Goal: Obtain resource: Download file/media

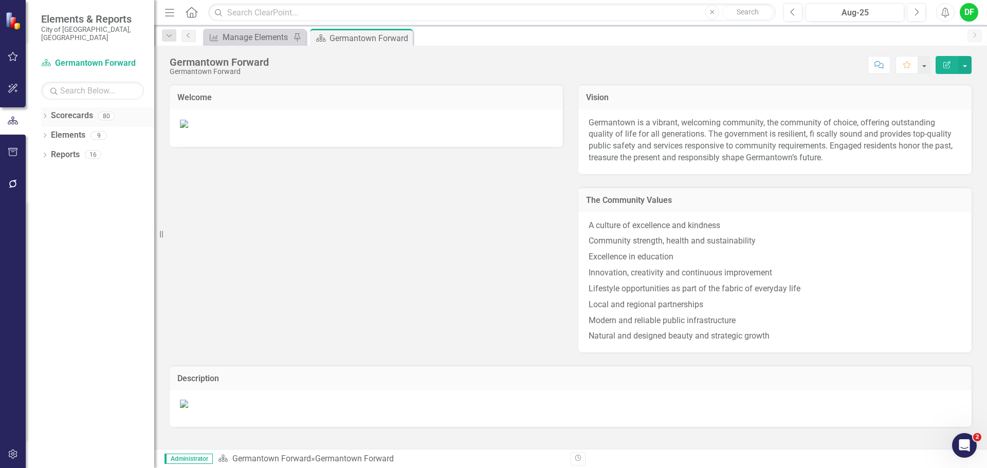
click at [44, 114] on icon "Dropdown" at bounding box center [44, 117] width 7 height 6
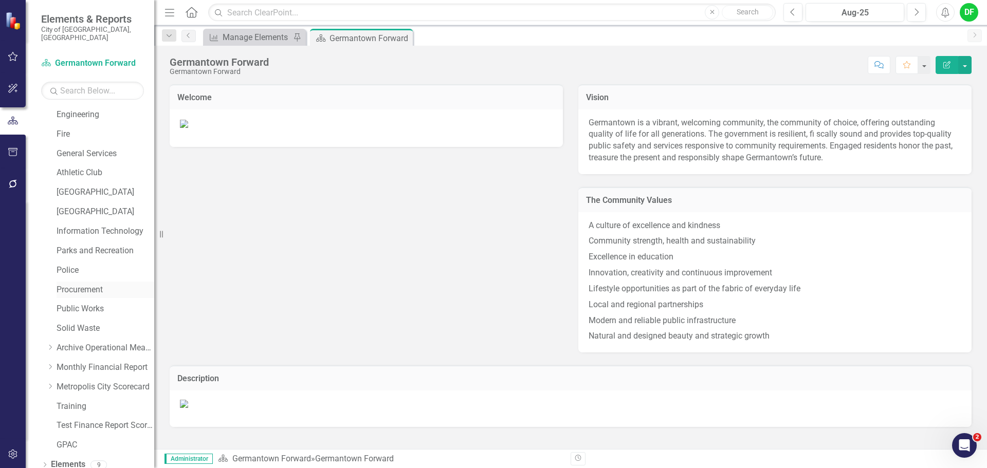
scroll to position [195, 0]
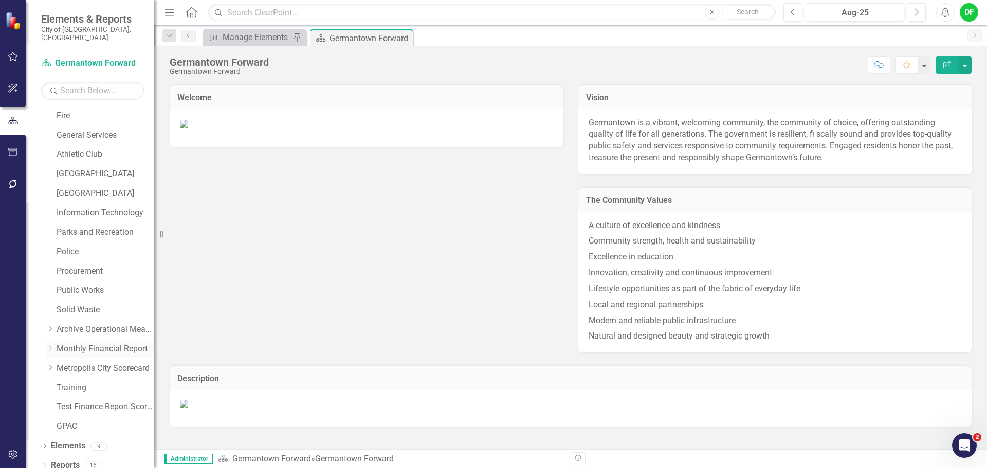
click at [49, 345] on icon "Dropdown" at bounding box center [50, 348] width 8 height 6
click at [61, 365] on icon "Dropdown" at bounding box center [61, 368] width 8 height 6
click at [81, 382] on link "General Fund Revenues" at bounding box center [115, 388] width 77 height 12
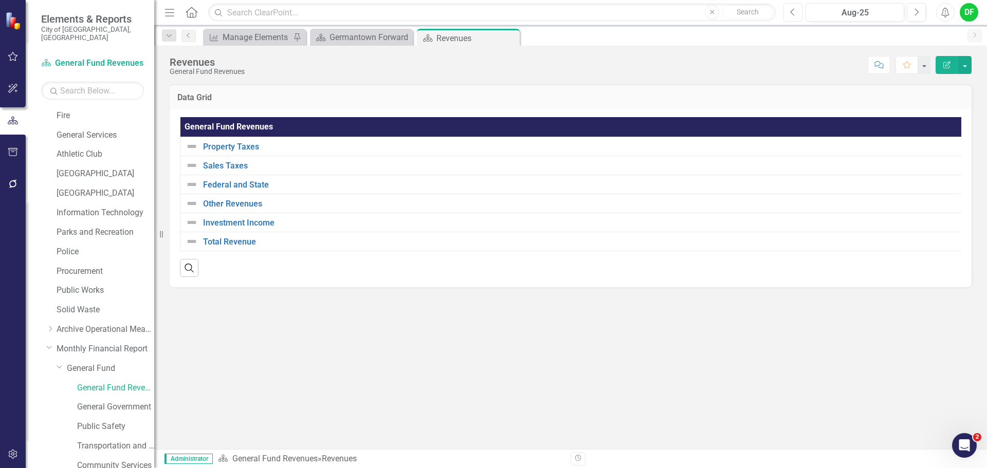
click at [793, 17] on button "Previous" at bounding box center [792, 12] width 19 height 18
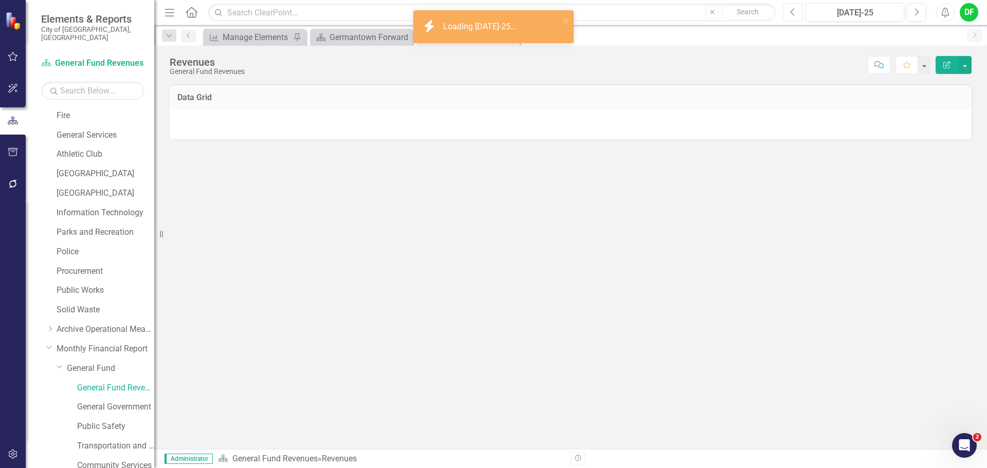
click at [793, 17] on button "Previous" at bounding box center [792, 12] width 19 height 18
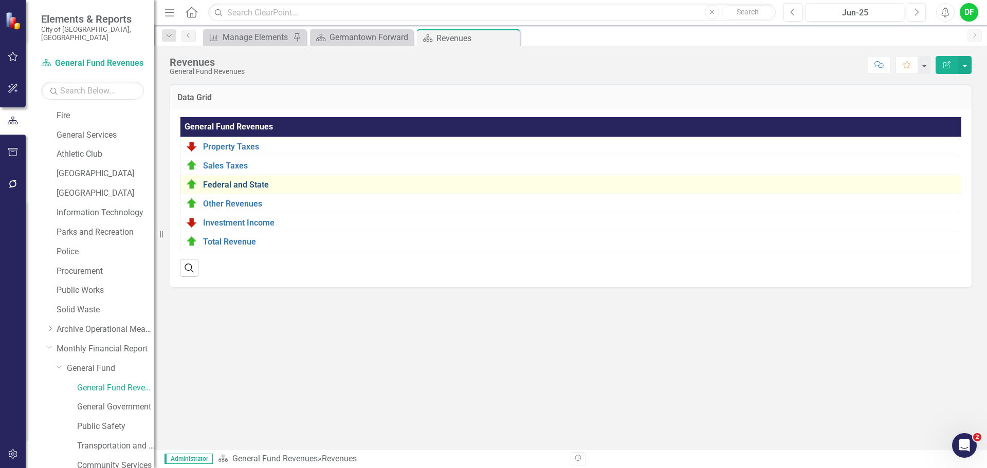
click at [212, 184] on link "Federal and State" at bounding box center [580, 184] width 754 height 9
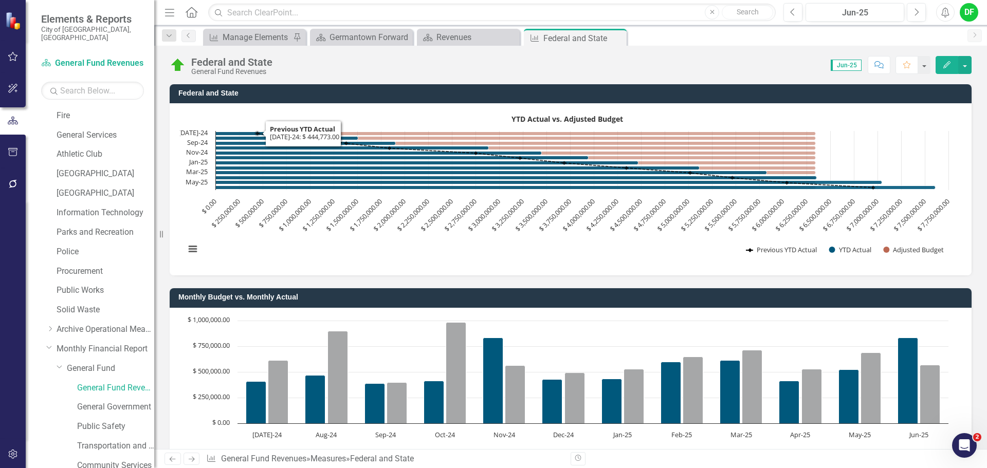
click at [267, 118] on rect "Interactive chart" at bounding box center [566, 188] width 773 height 154
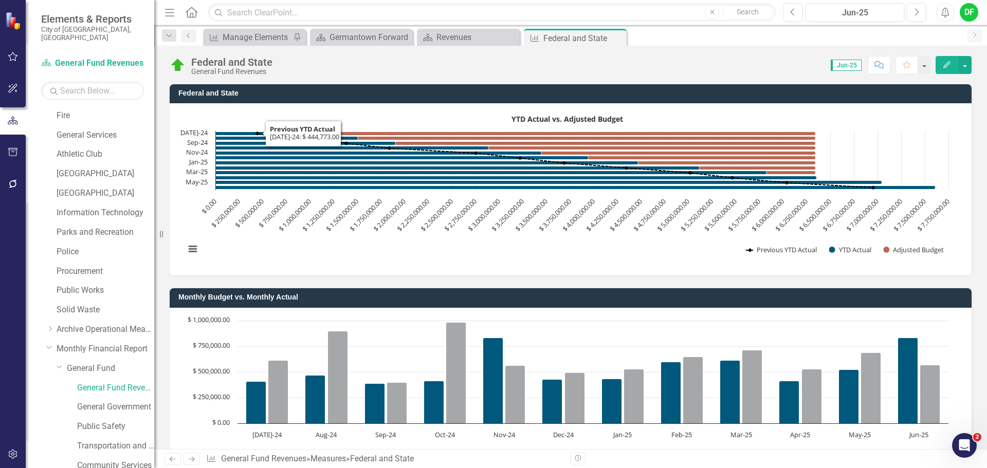
click at [267, 118] on rect "Interactive chart" at bounding box center [566, 188] width 773 height 154
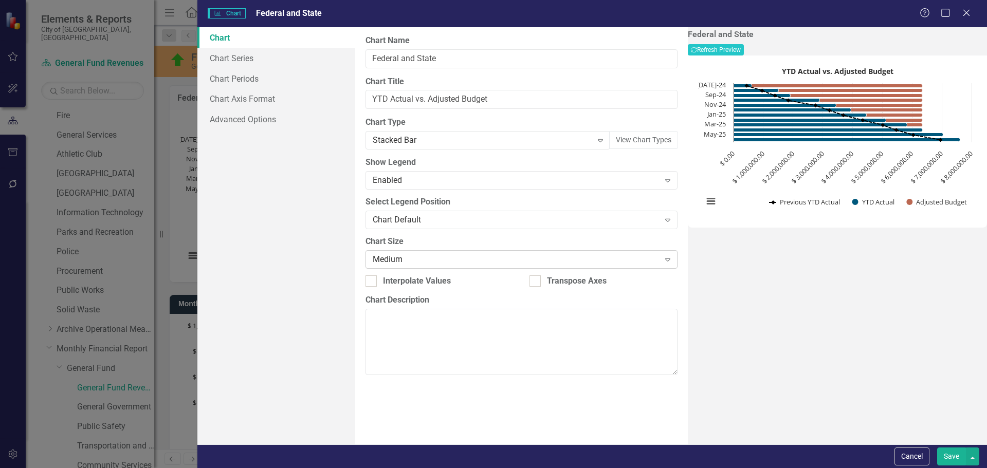
click at [399, 253] on div "Medium Expand" at bounding box center [521, 259] width 312 height 18
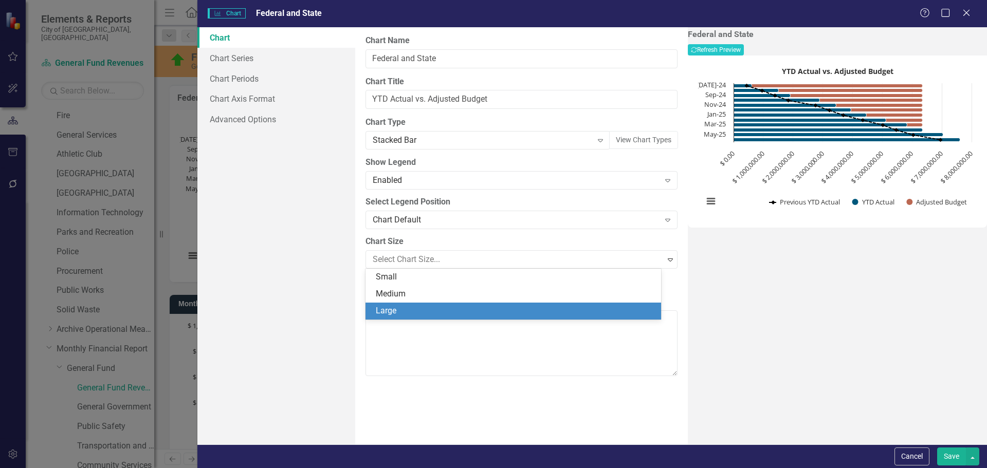
click at [408, 309] on div "Large" at bounding box center [515, 311] width 279 height 12
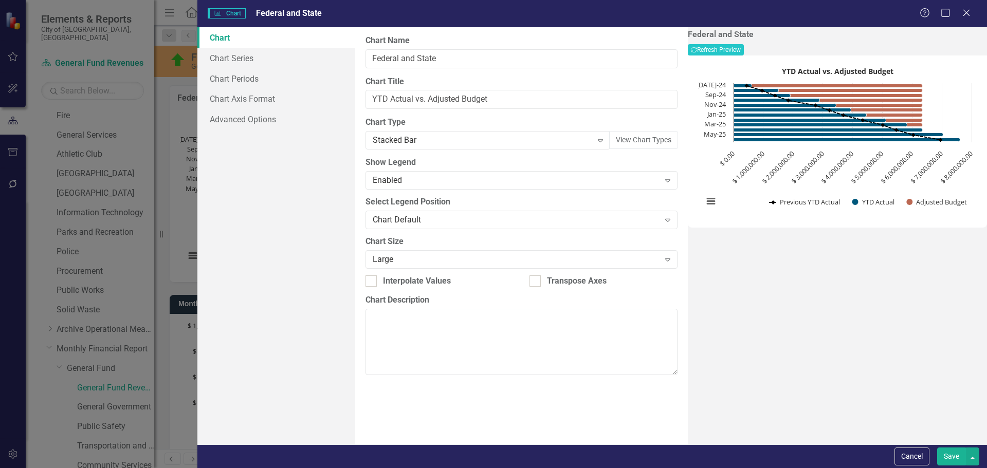
click at [941, 449] on button "Save" at bounding box center [951, 457] width 29 height 18
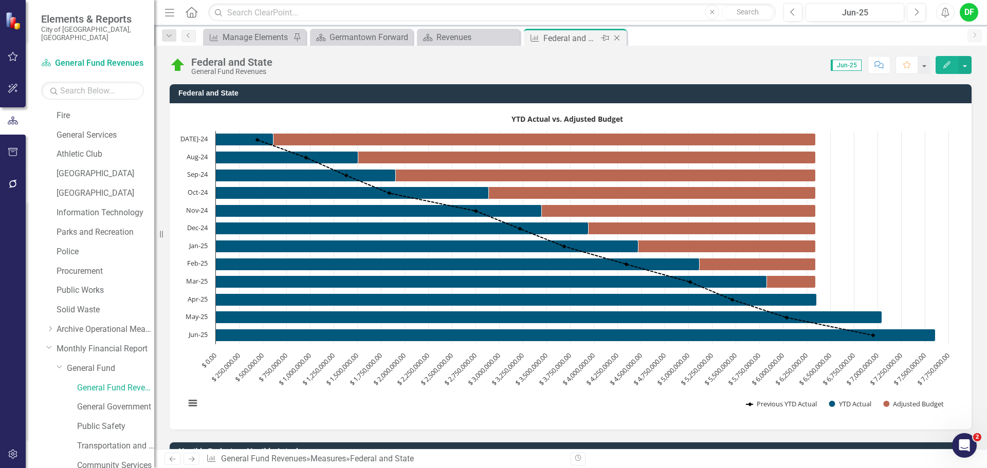
click at [619, 36] on icon at bounding box center [617, 38] width 6 height 6
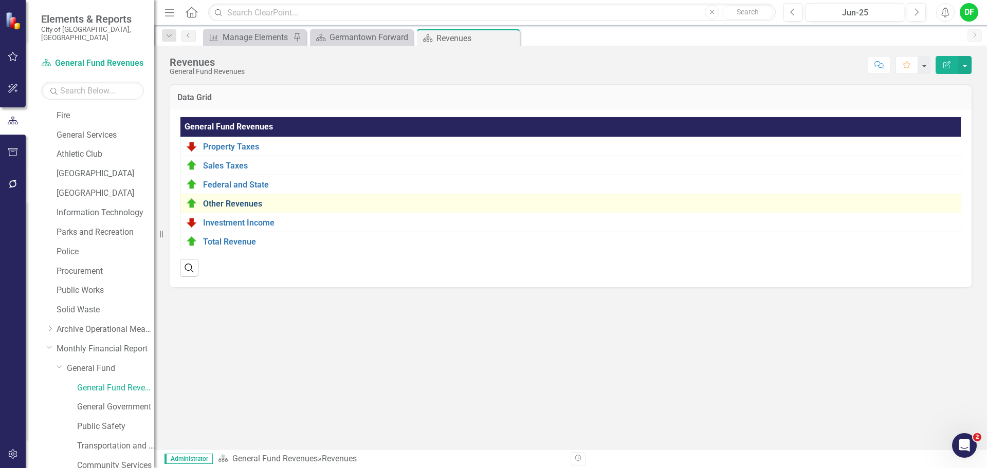
click at [231, 200] on link "Other Revenues" at bounding box center [579, 203] width 752 height 9
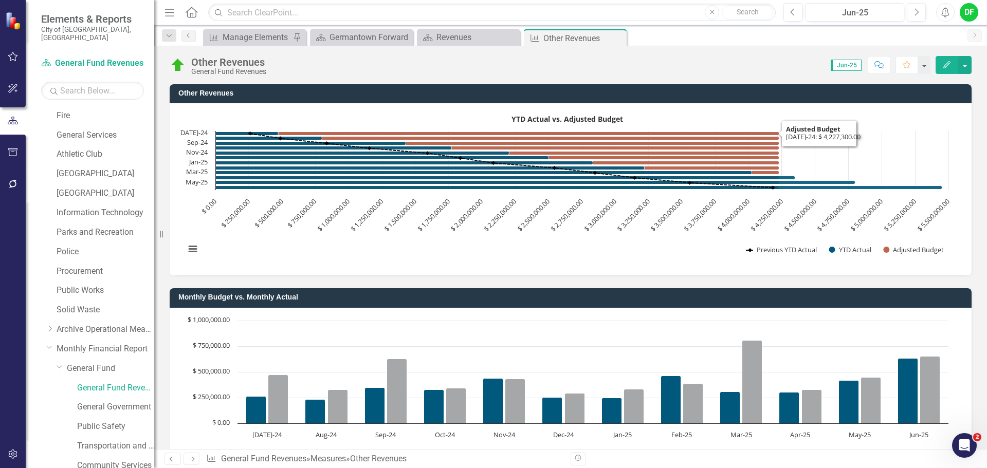
click at [732, 110] on div "YTD Actual vs. Adjusted Budget Combination chart with 3 data series. The chart …" at bounding box center [571, 189] width 802 height 172
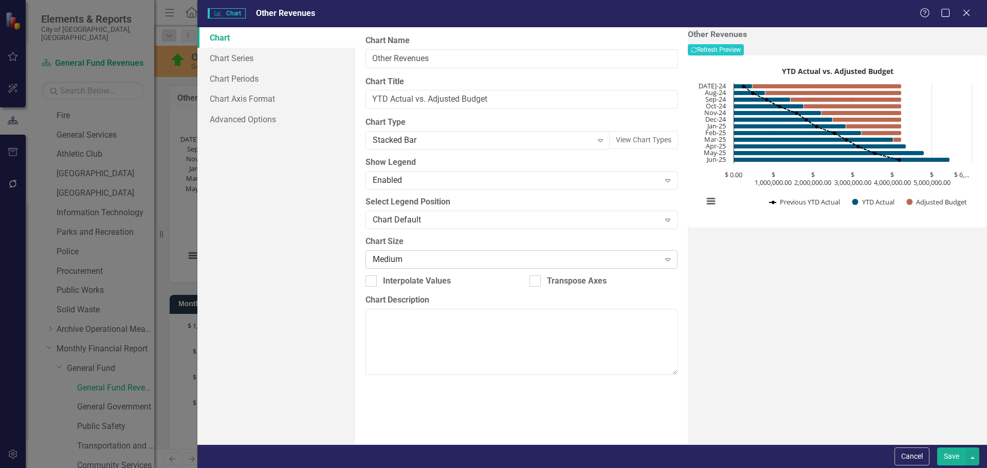
click at [424, 263] on div "Medium" at bounding box center [516, 259] width 286 height 12
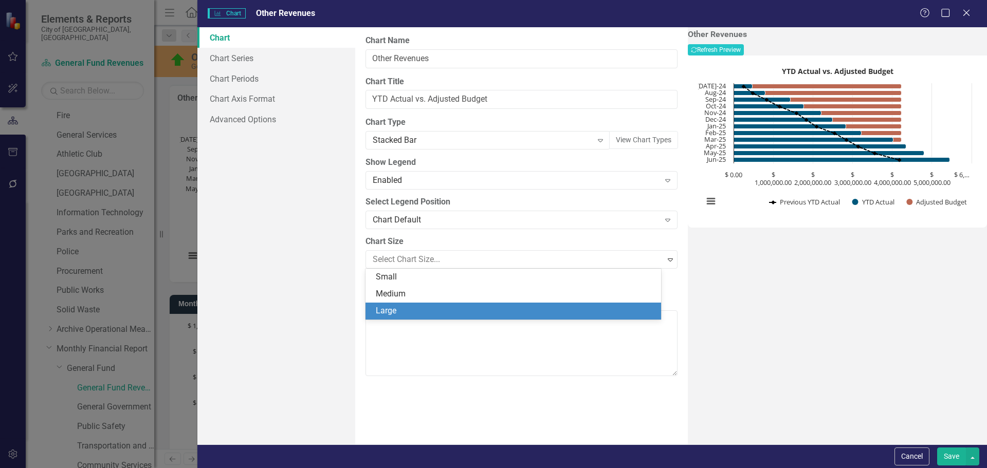
click at [411, 306] on div "Large" at bounding box center [515, 311] width 279 height 12
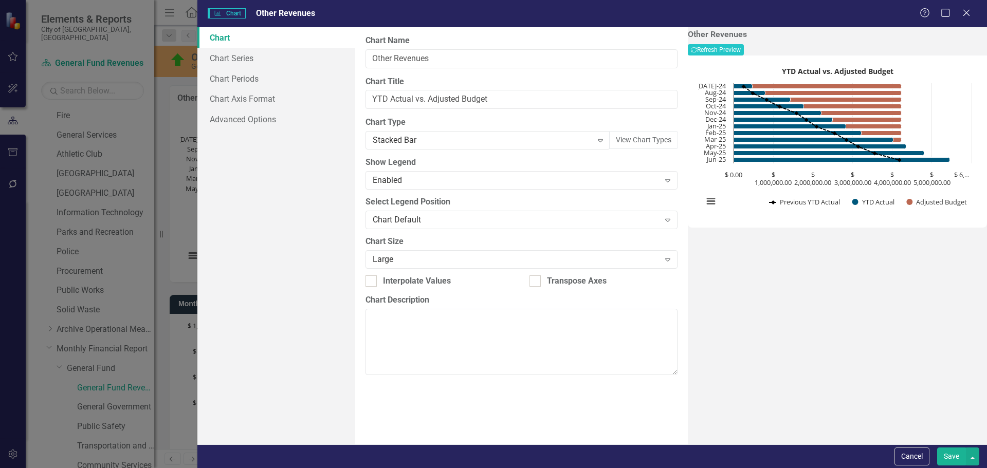
click at [952, 462] on button "Save" at bounding box center [951, 457] width 29 height 18
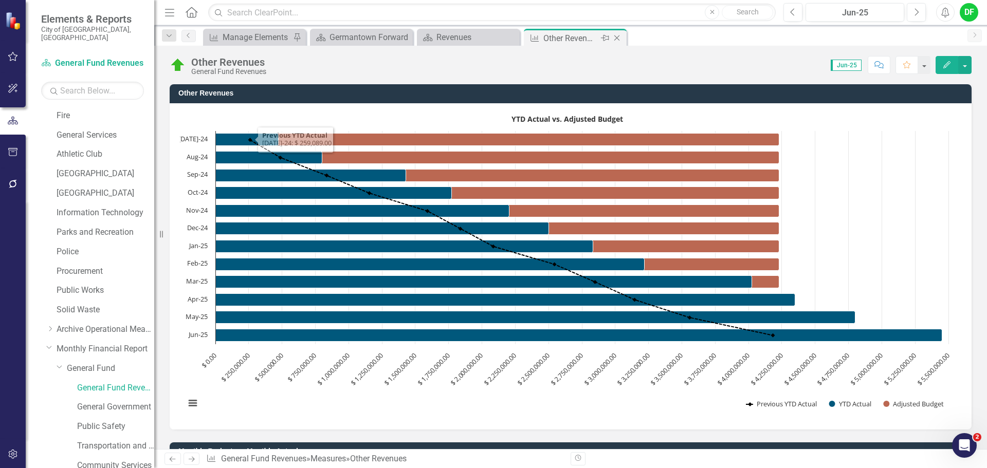
click at [620, 39] on icon "Close" at bounding box center [617, 38] width 10 height 8
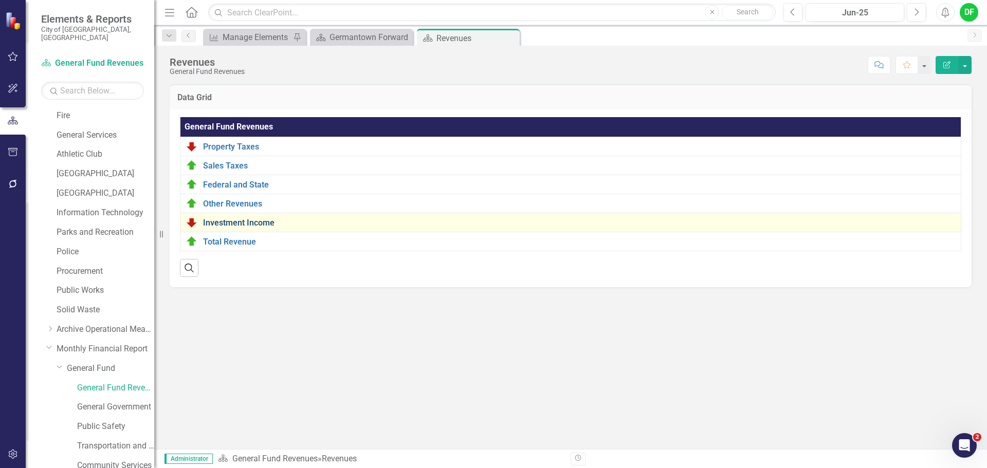
click at [217, 224] on link "Investment Income" at bounding box center [579, 222] width 752 height 9
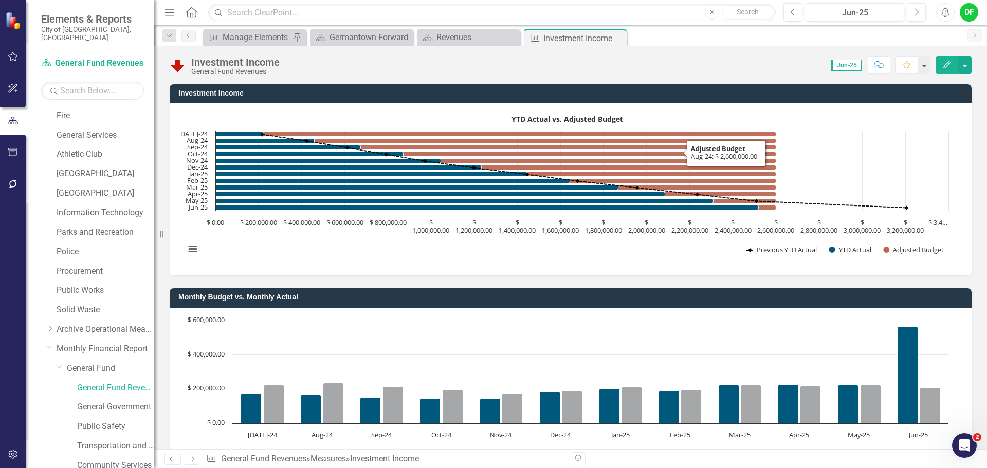
click at [348, 121] on rect "Interactive chart" at bounding box center [566, 188] width 773 height 154
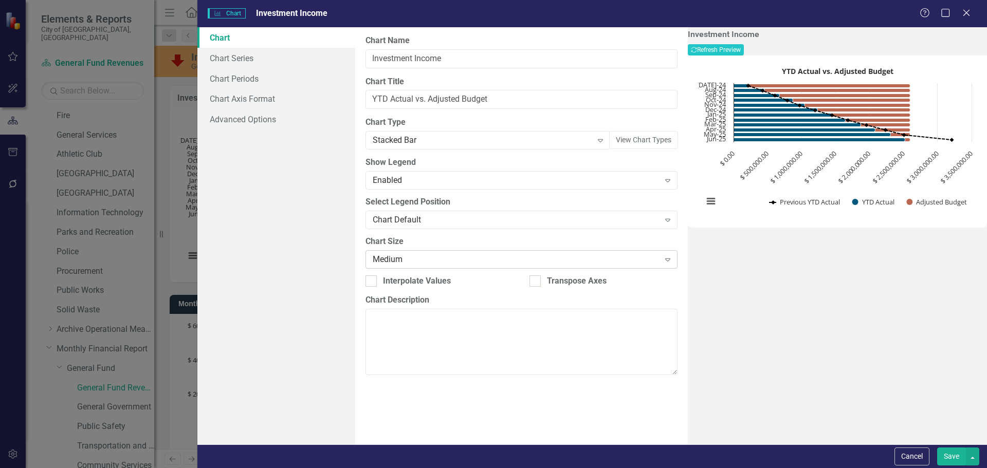
click at [414, 256] on div "Medium" at bounding box center [516, 259] width 286 height 12
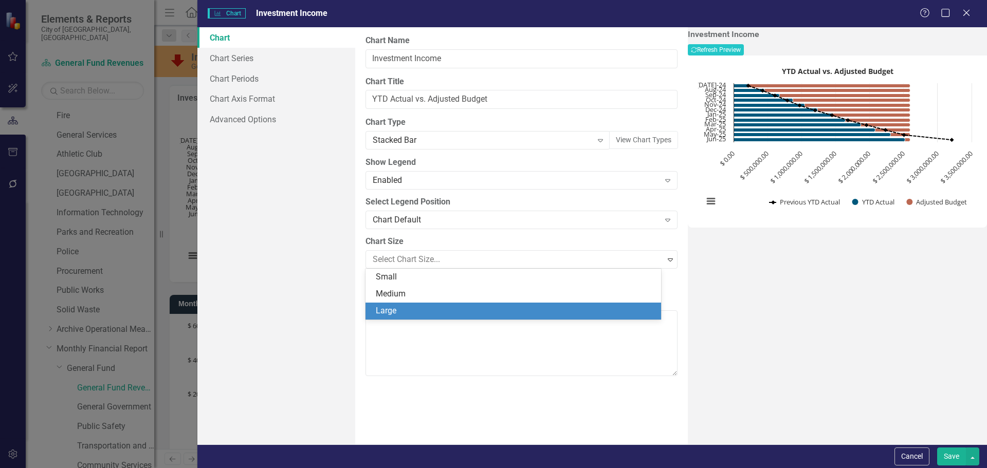
click at [404, 311] on div "Large" at bounding box center [515, 311] width 279 height 12
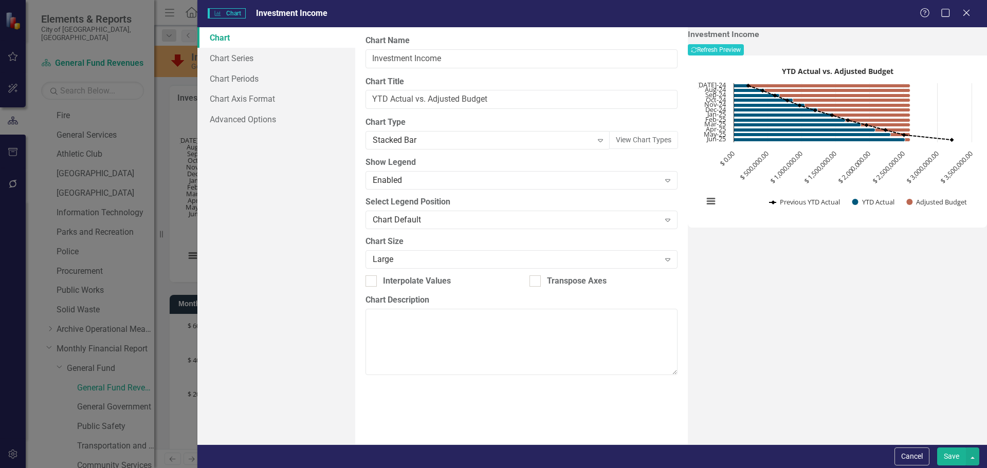
click at [955, 457] on button "Save" at bounding box center [951, 457] width 29 height 18
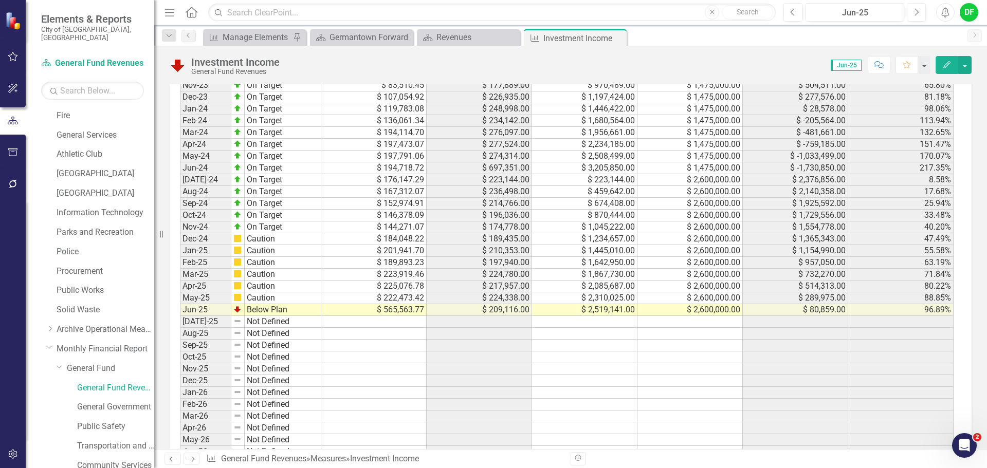
scroll to position [874, 0]
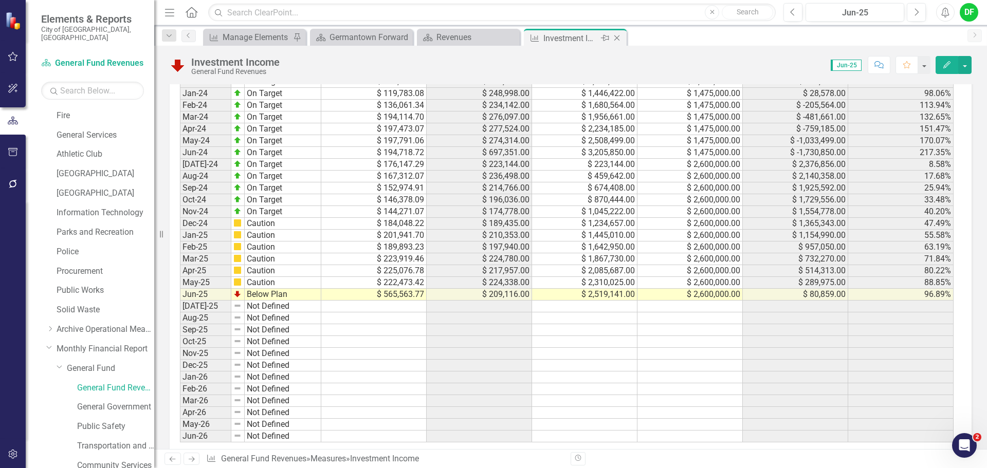
click at [618, 38] on icon "Close" at bounding box center [617, 38] width 10 height 8
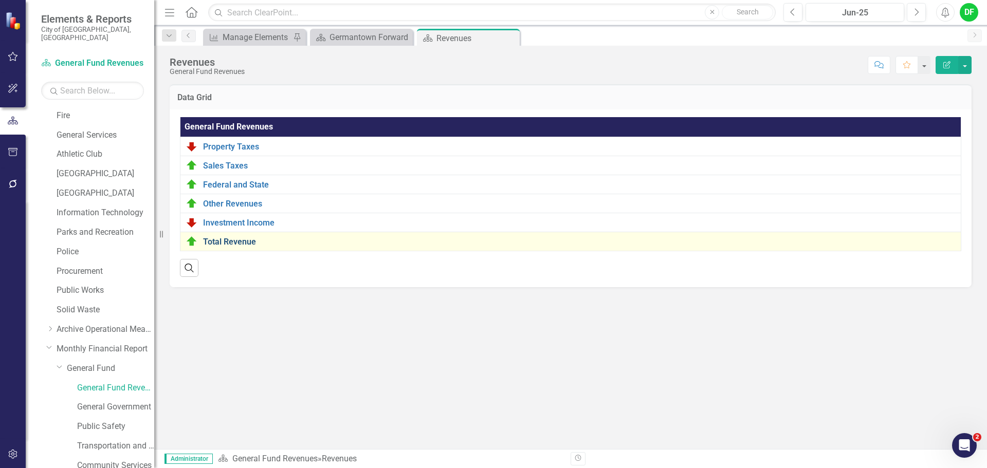
click at [230, 244] on link "Total Revenue" at bounding box center [579, 241] width 752 height 9
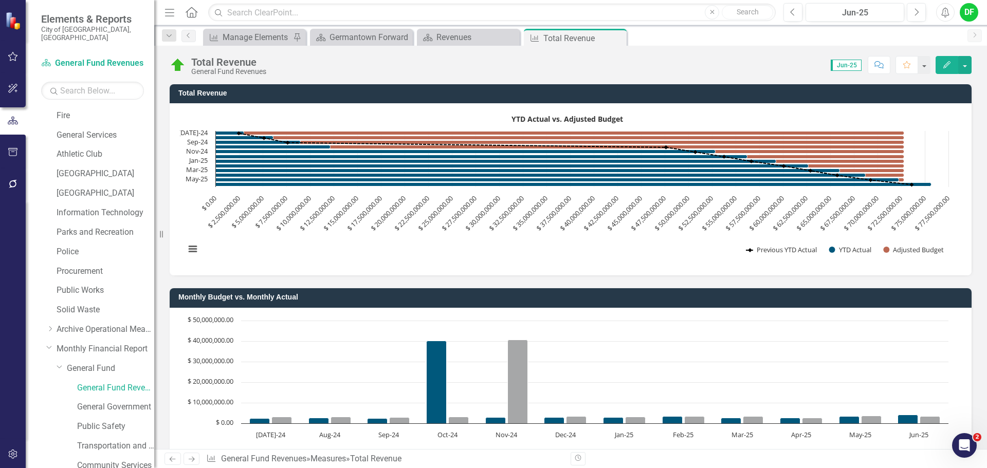
click at [449, 117] on rect "Interactive chart" at bounding box center [566, 188] width 773 height 154
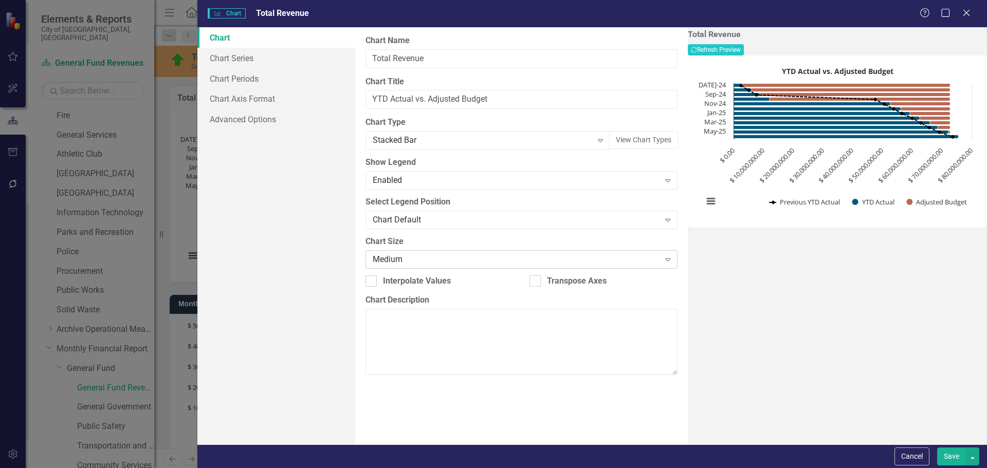
click at [393, 257] on div "Medium" at bounding box center [516, 259] width 286 height 12
click at [398, 307] on div "Large" at bounding box center [515, 306] width 279 height 12
click at [945, 458] on button "Save" at bounding box center [951, 457] width 29 height 18
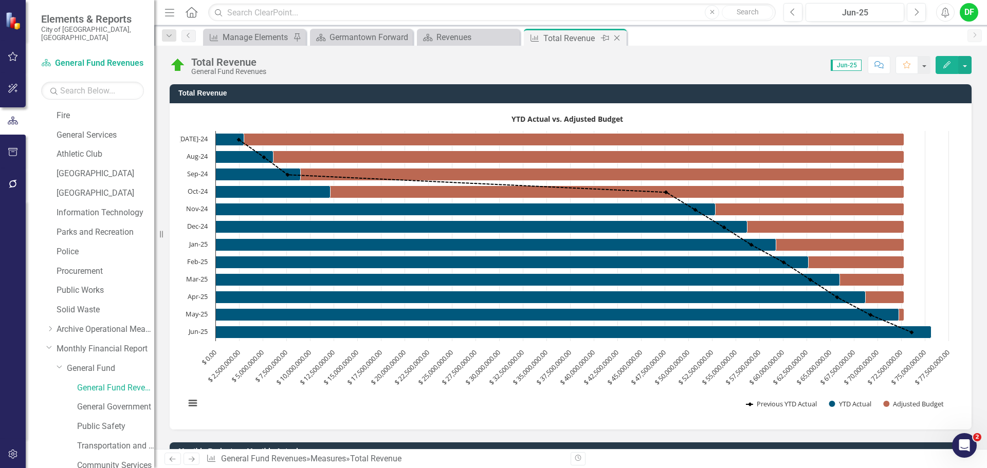
click at [620, 34] on icon "Close" at bounding box center [617, 38] width 10 height 8
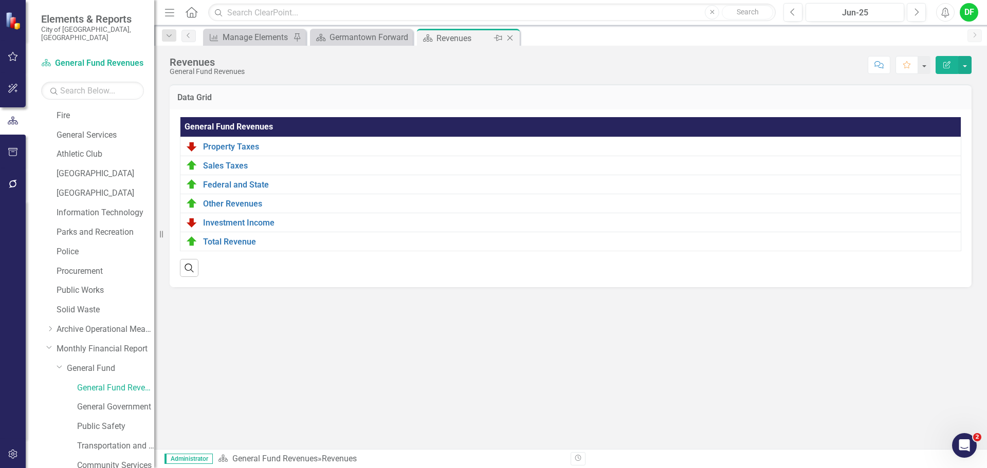
click at [509, 38] on icon at bounding box center [510, 38] width 6 height 6
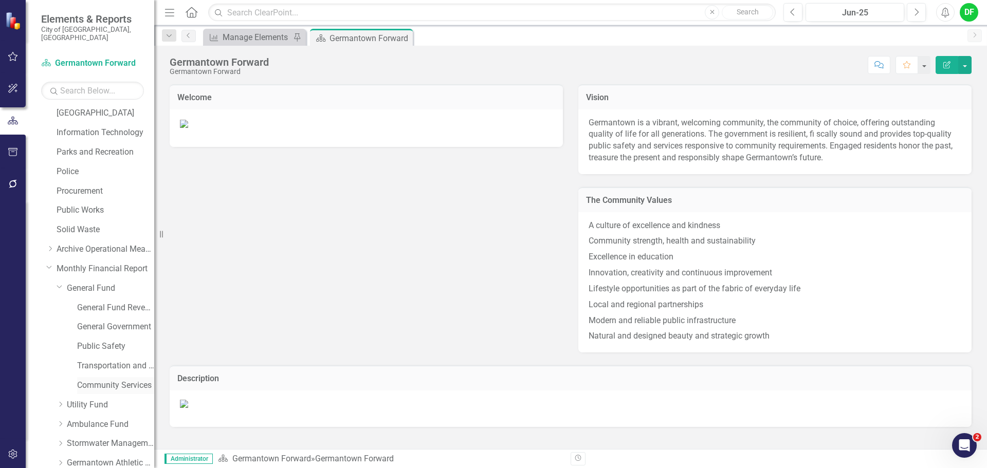
scroll to position [298, 0]
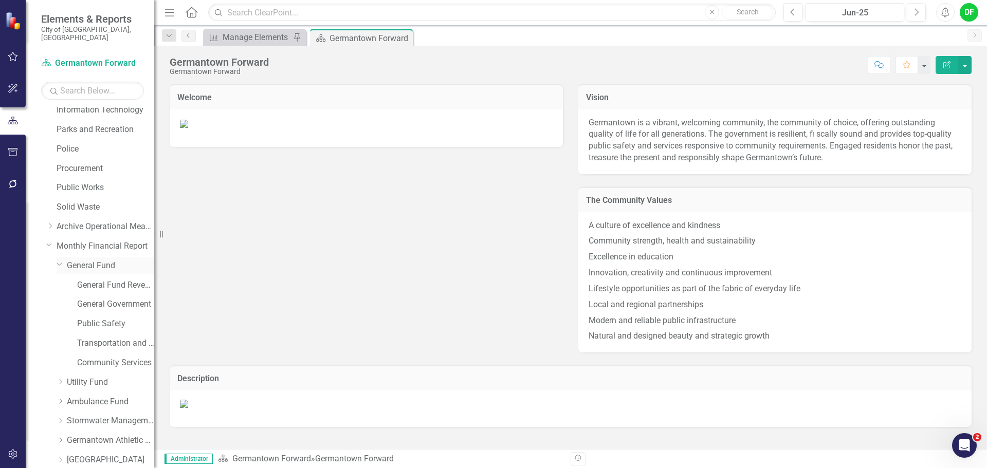
click at [58, 260] on icon "Dropdown" at bounding box center [60, 264] width 6 height 8
click at [58, 301] on icon "Dropdown" at bounding box center [61, 304] width 8 height 6
click at [91, 318] on link "Ambulance Revenues" at bounding box center [115, 324] width 77 height 12
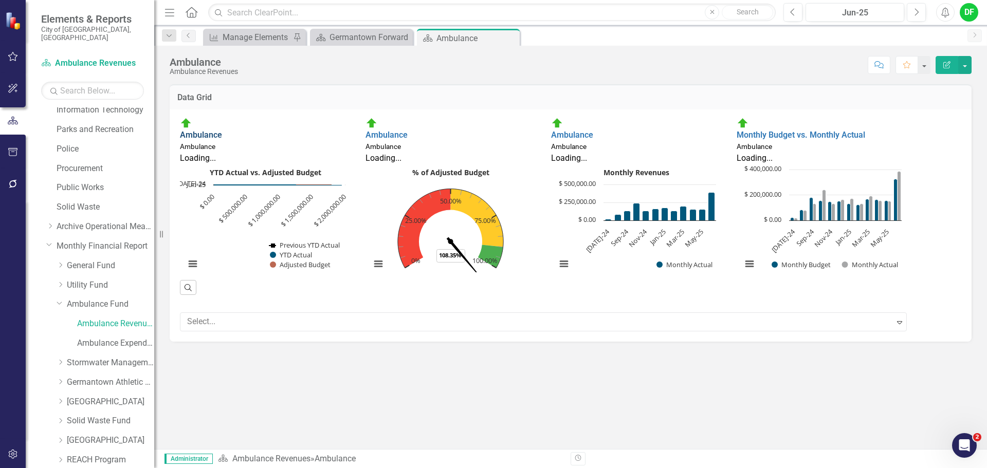
click at [222, 130] on link "Ambulance" at bounding box center [201, 135] width 42 height 10
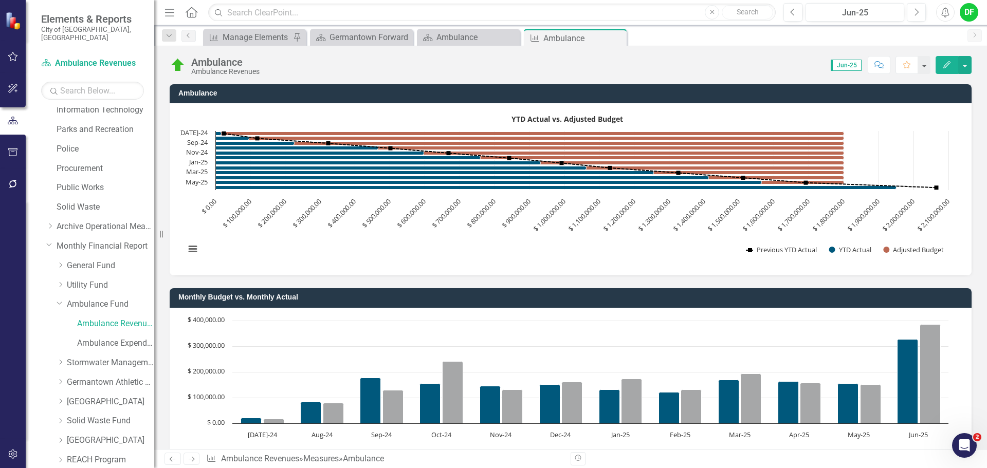
click at [322, 116] on rect "Interactive chart" at bounding box center [566, 188] width 773 height 154
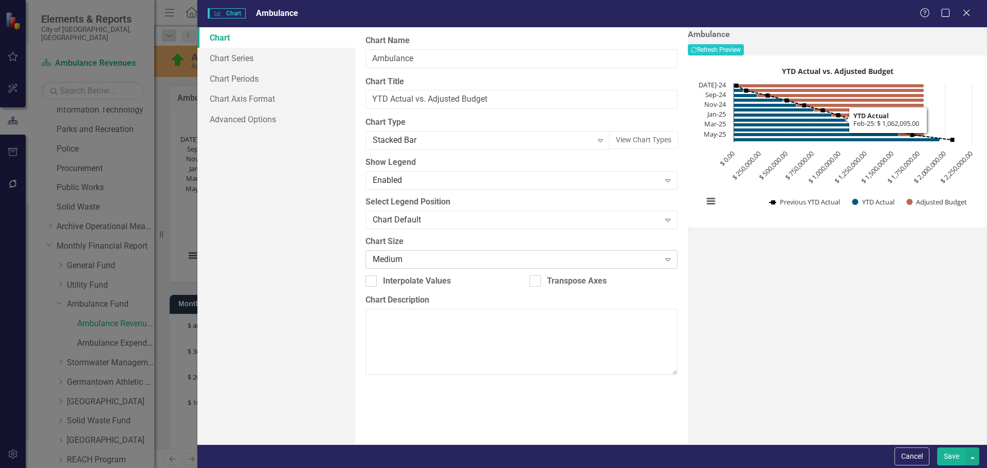
click at [390, 261] on div "Medium" at bounding box center [516, 259] width 286 height 12
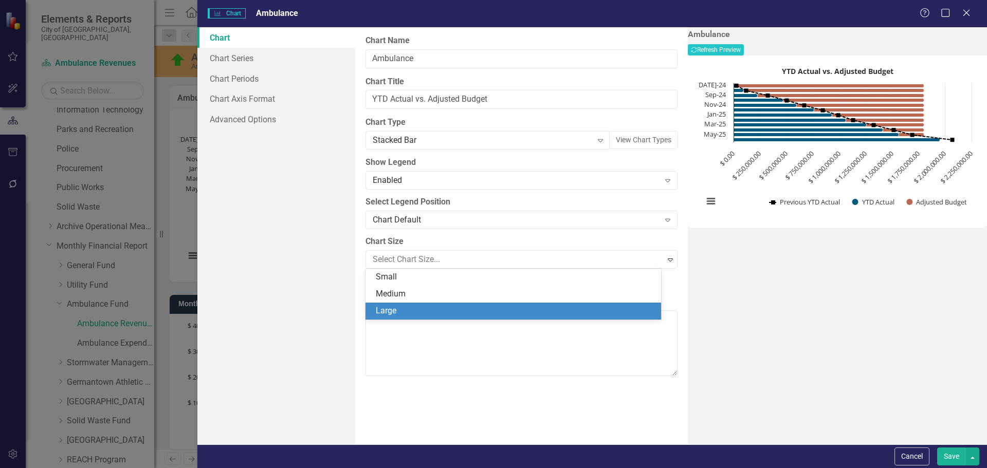
click at [388, 310] on div "Large" at bounding box center [515, 311] width 279 height 12
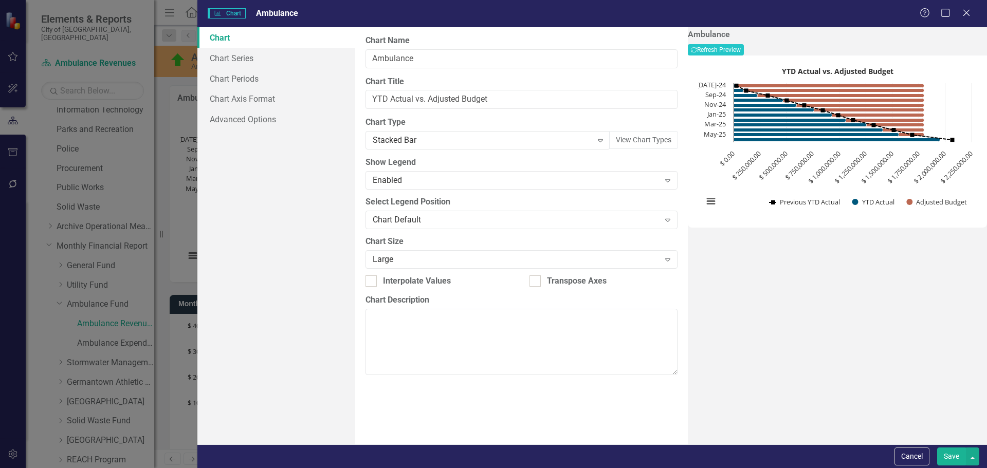
click at [959, 456] on button "Save" at bounding box center [951, 457] width 29 height 18
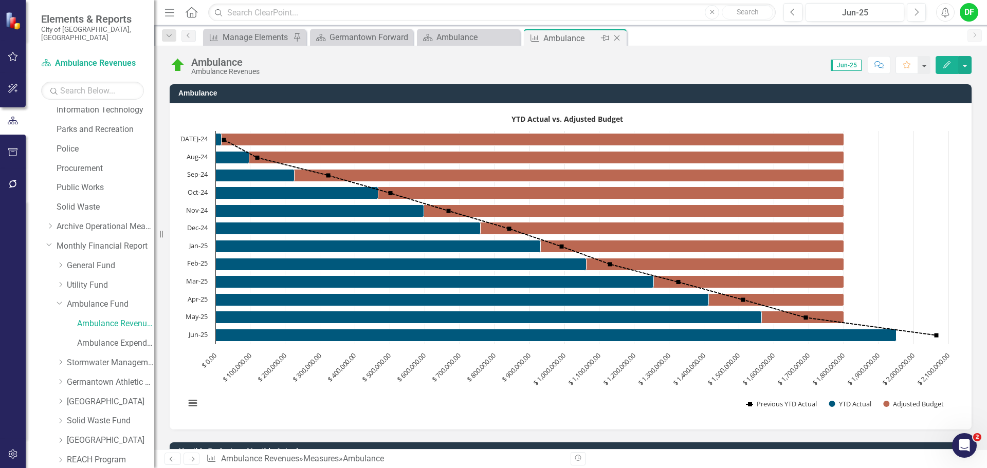
click at [614, 38] on icon "Close" at bounding box center [617, 38] width 10 height 8
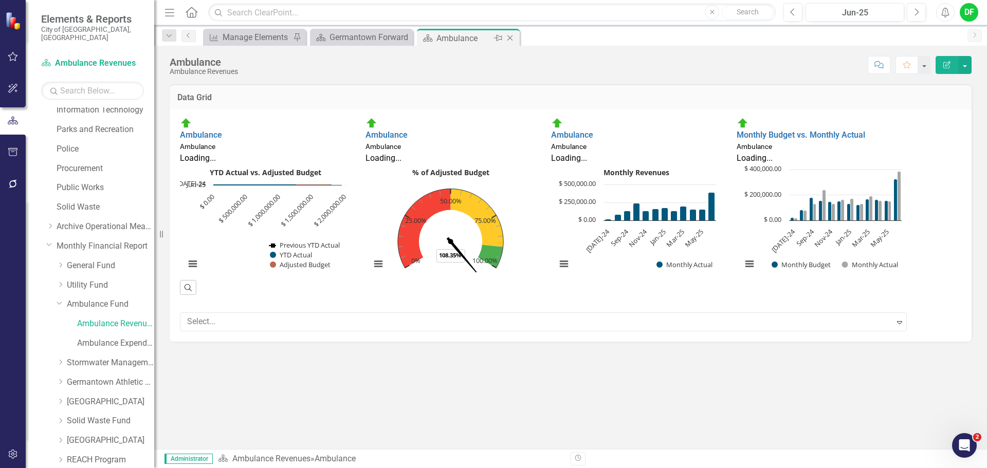
click at [514, 39] on icon "Close" at bounding box center [510, 38] width 10 height 8
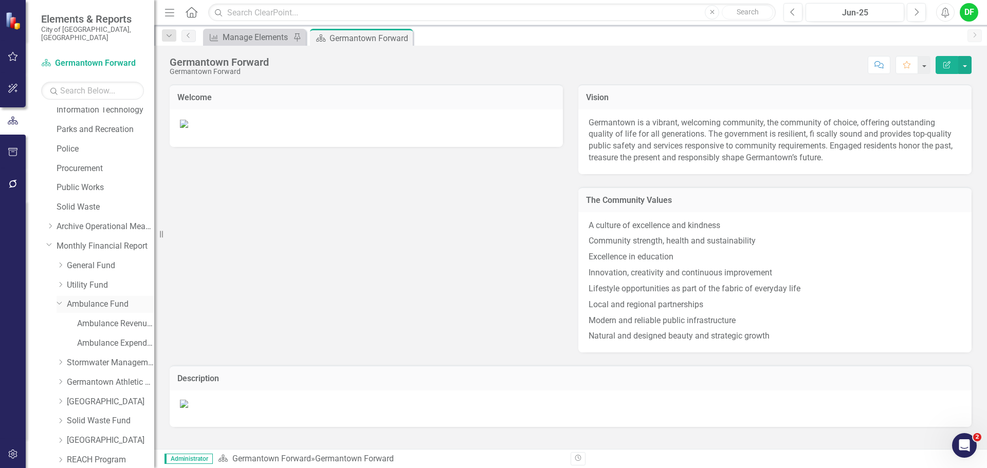
click at [60, 299] on icon "Dropdown" at bounding box center [60, 303] width 6 height 8
click at [60, 340] on icon "Dropdown" at bounding box center [61, 343] width 8 height 6
click at [101, 357] on link "GAC Revenues" at bounding box center [115, 363] width 77 height 12
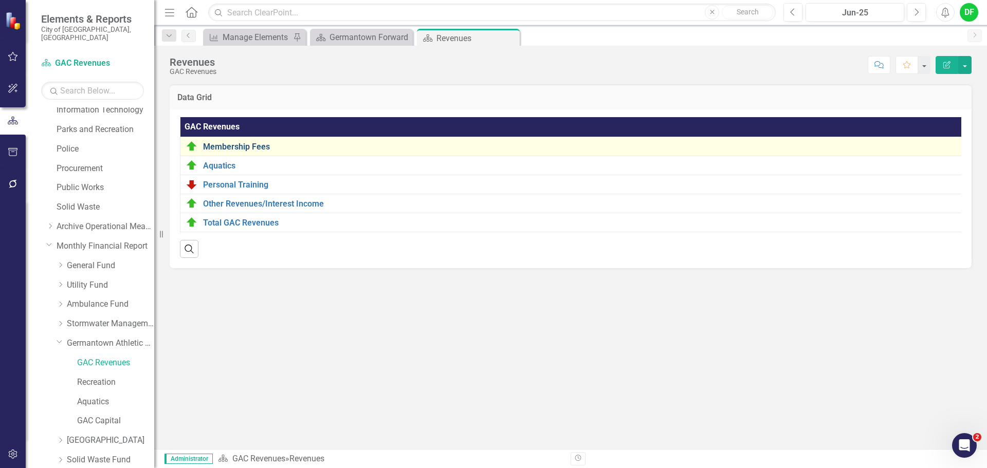
click at [261, 145] on link "Membership Fees" at bounding box center [580, 146] width 754 height 9
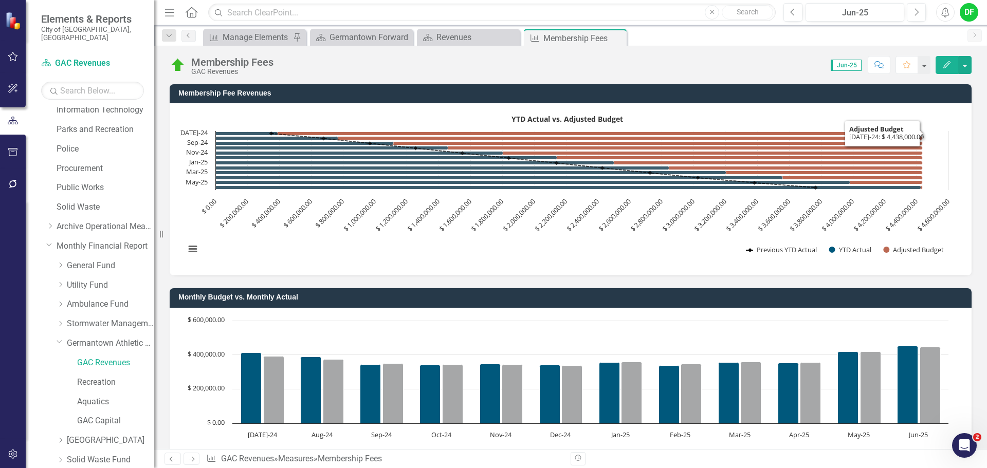
click at [491, 119] on rect "Interactive chart" at bounding box center [566, 188] width 773 height 154
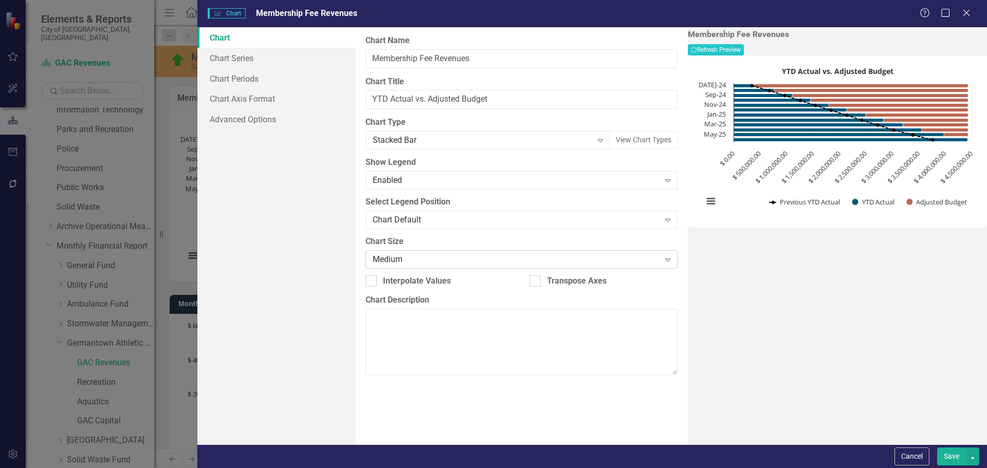
click at [388, 254] on div "Medium" at bounding box center [516, 259] width 286 height 12
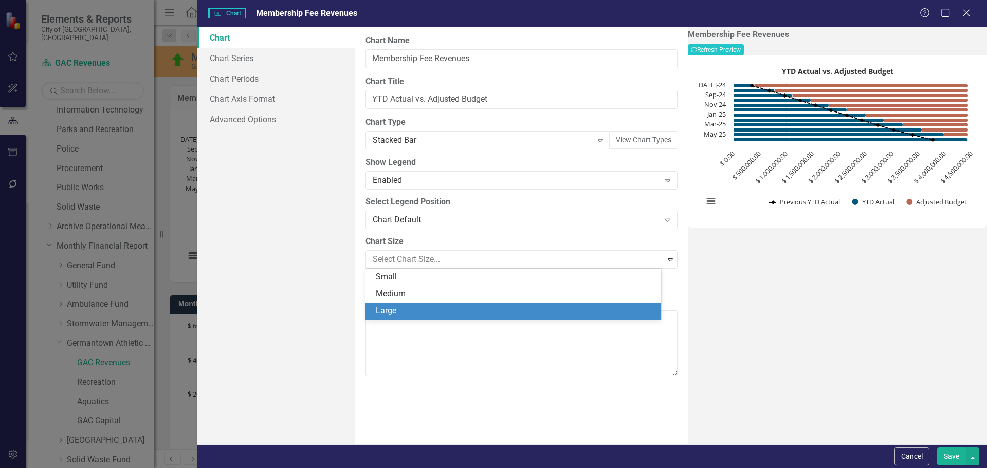
click at [387, 310] on div "Large" at bounding box center [515, 311] width 279 height 12
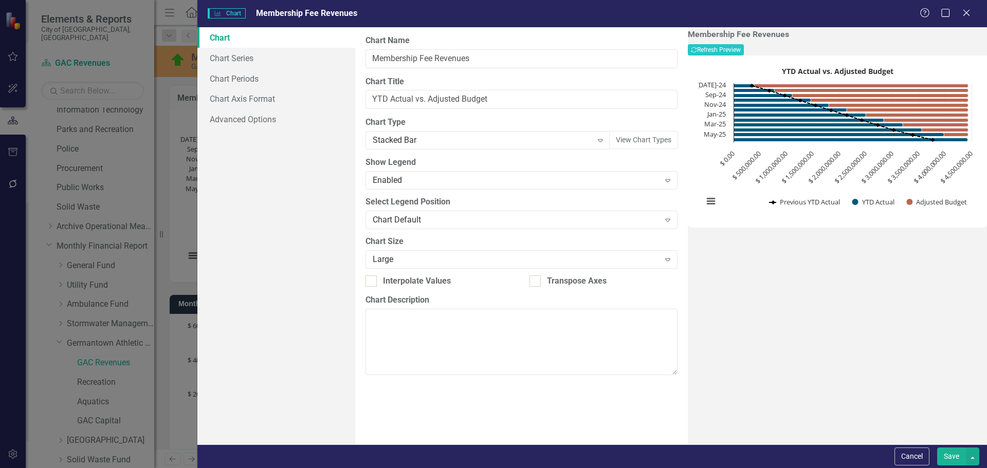
click at [948, 455] on button "Save" at bounding box center [951, 457] width 29 height 18
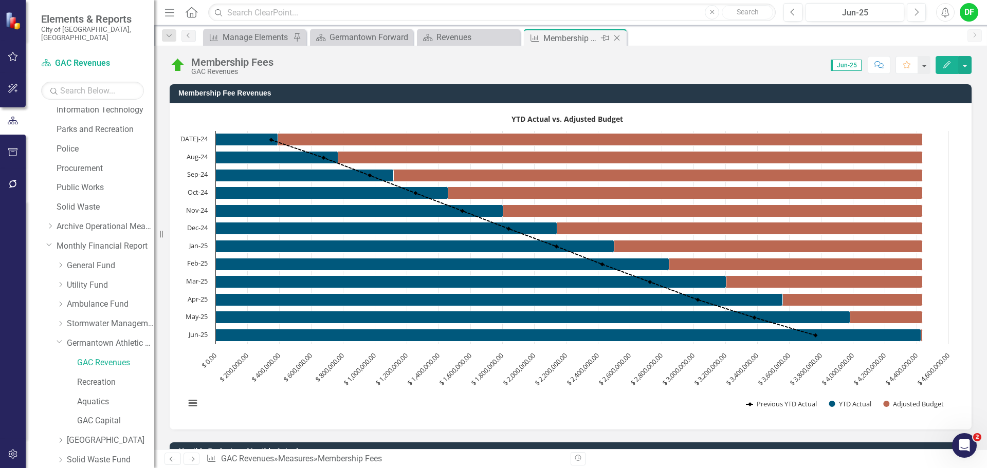
click at [618, 36] on icon "Close" at bounding box center [617, 38] width 10 height 8
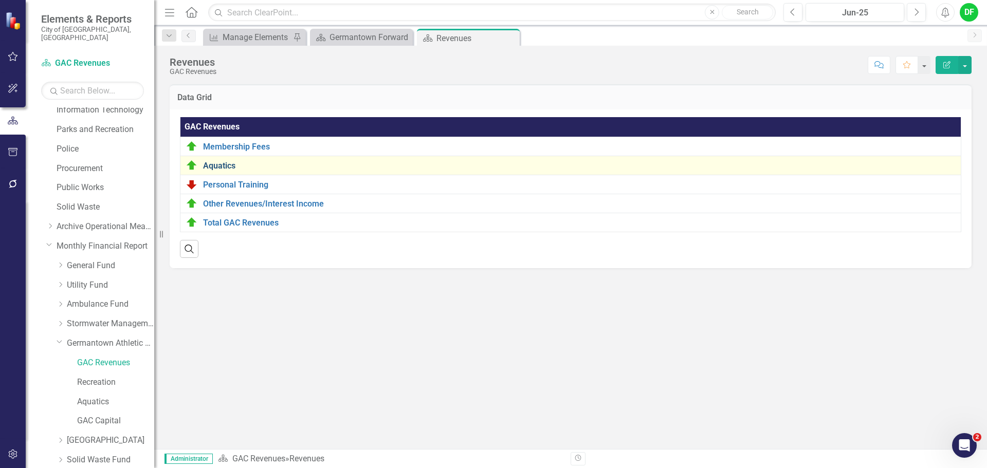
click at [214, 164] on link "Aquatics" at bounding box center [579, 165] width 752 height 9
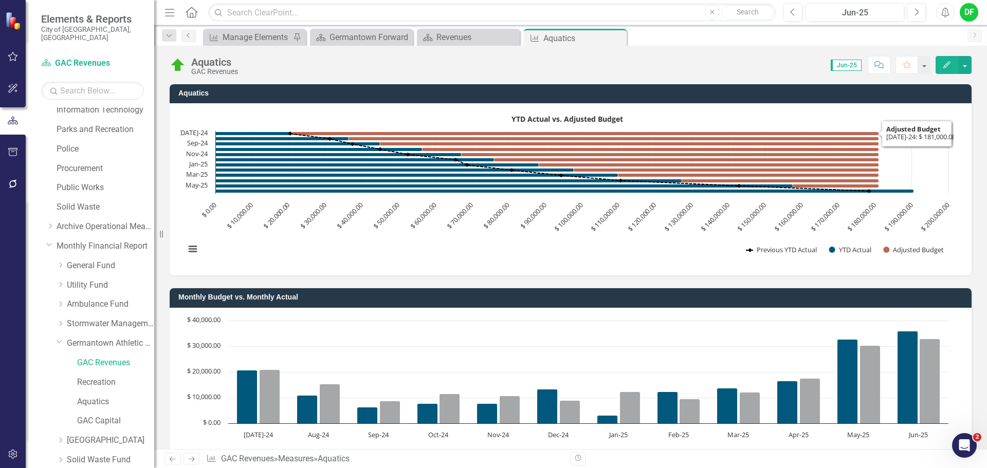
click at [398, 116] on rect "Interactive chart" at bounding box center [566, 188] width 773 height 154
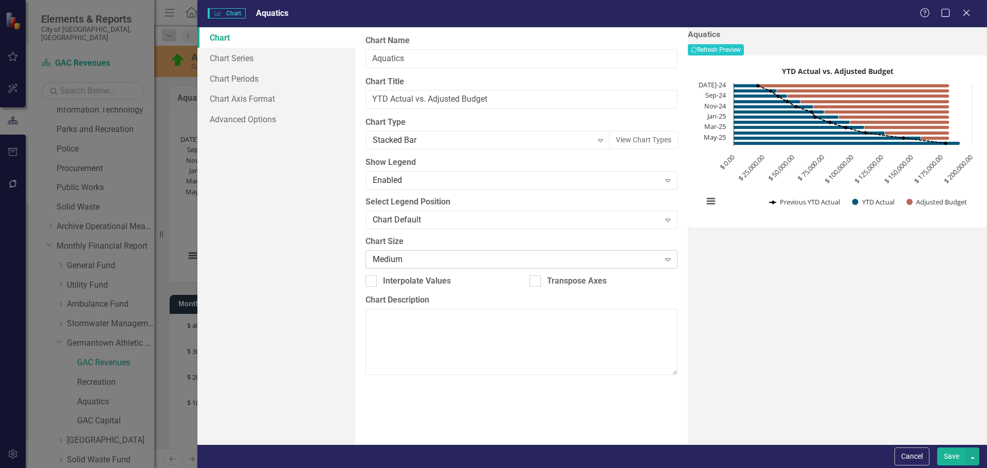
click at [395, 267] on div "Medium Expand" at bounding box center [521, 259] width 312 height 18
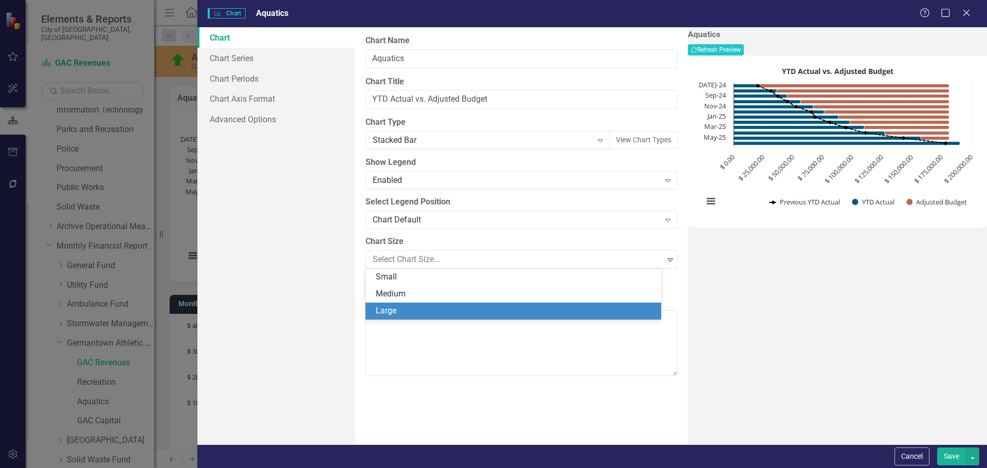
click at [388, 309] on div "Large" at bounding box center [515, 311] width 279 height 12
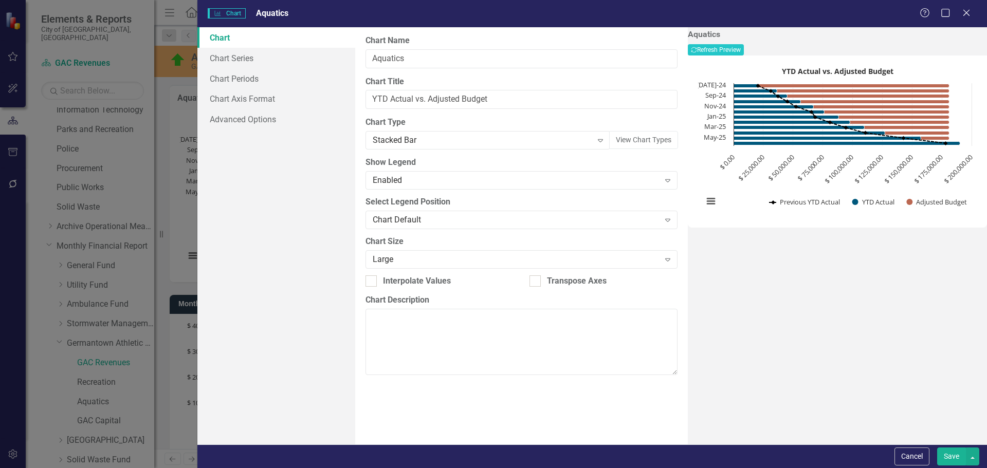
click at [940, 449] on button "Save" at bounding box center [951, 457] width 29 height 18
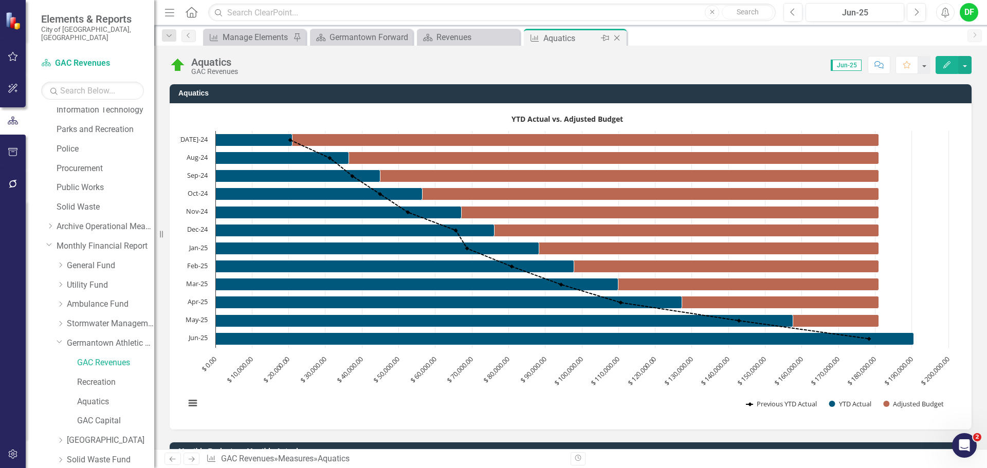
click at [618, 40] on icon at bounding box center [617, 38] width 6 height 6
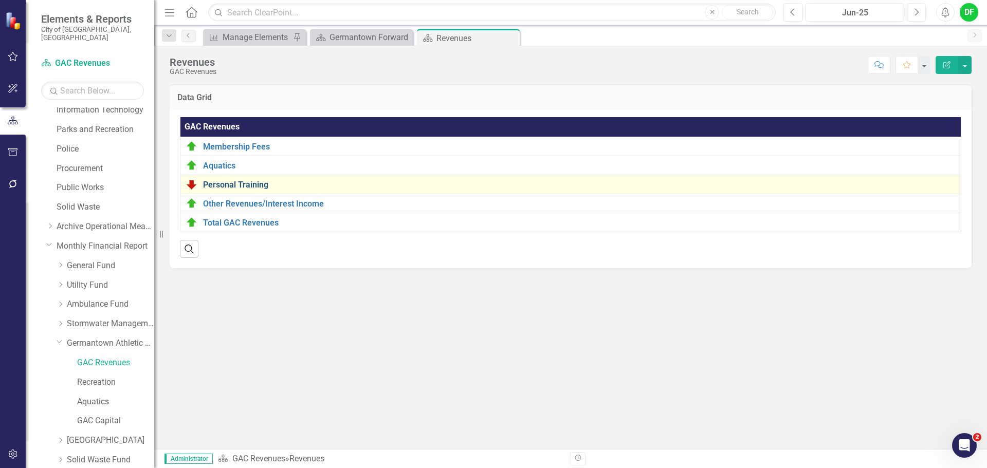
click at [232, 184] on link "Personal Training" at bounding box center [579, 184] width 752 height 9
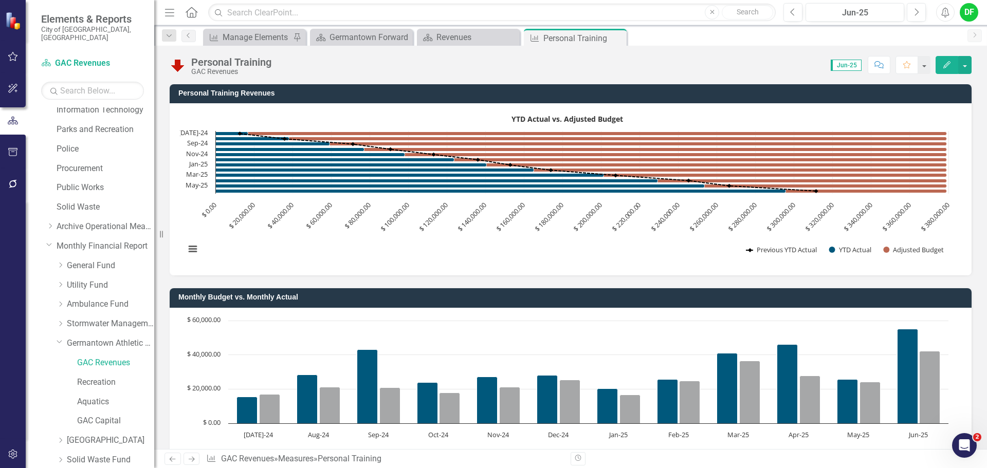
click at [363, 117] on rect "Interactive chart" at bounding box center [566, 188] width 773 height 154
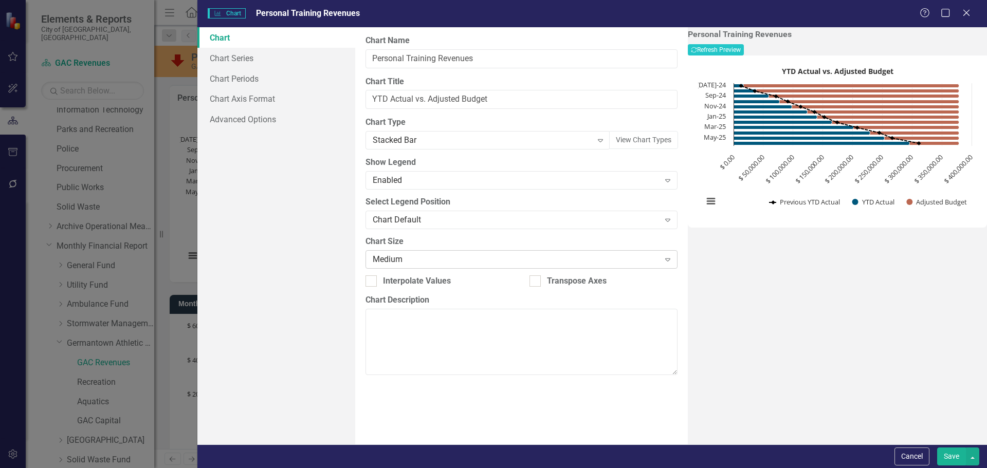
click at [399, 259] on div "Medium" at bounding box center [516, 259] width 286 height 12
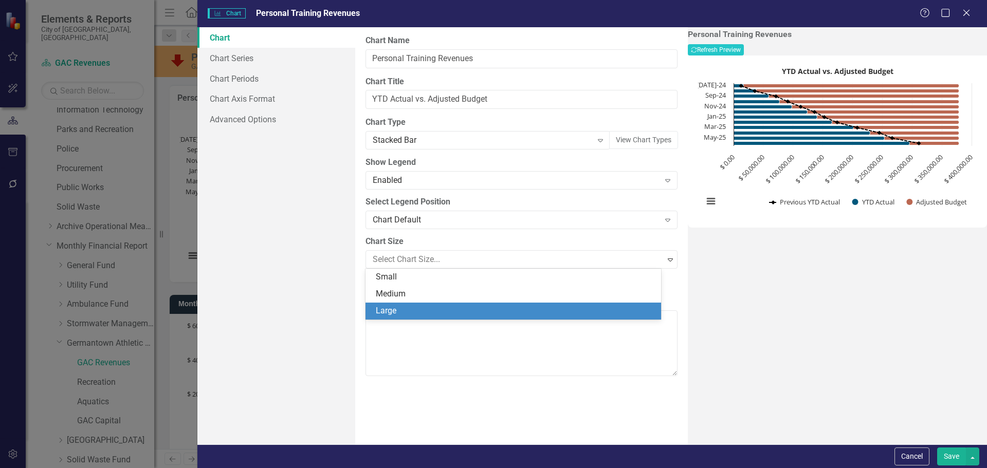
click at [397, 309] on div "Large" at bounding box center [515, 311] width 279 height 12
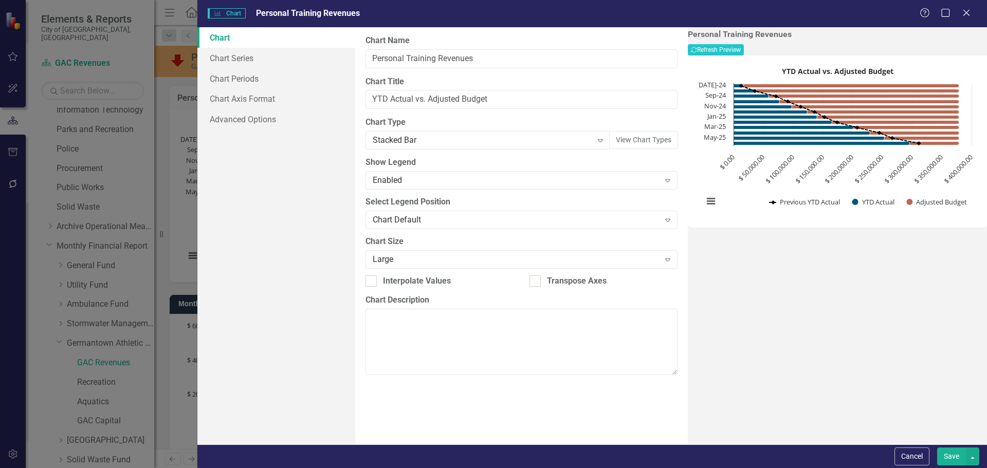
click at [945, 458] on button "Save" at bounding box center [951, 457] width 29 height 18
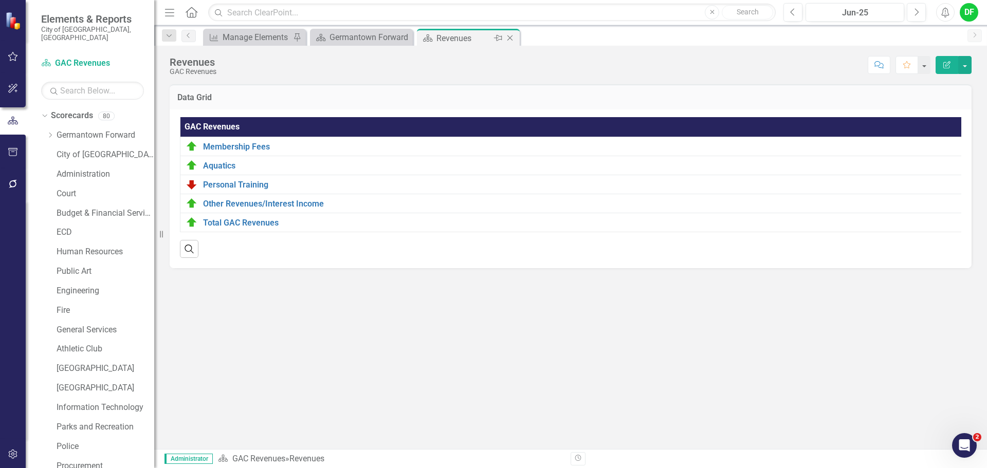
scroll to position [298, 0]
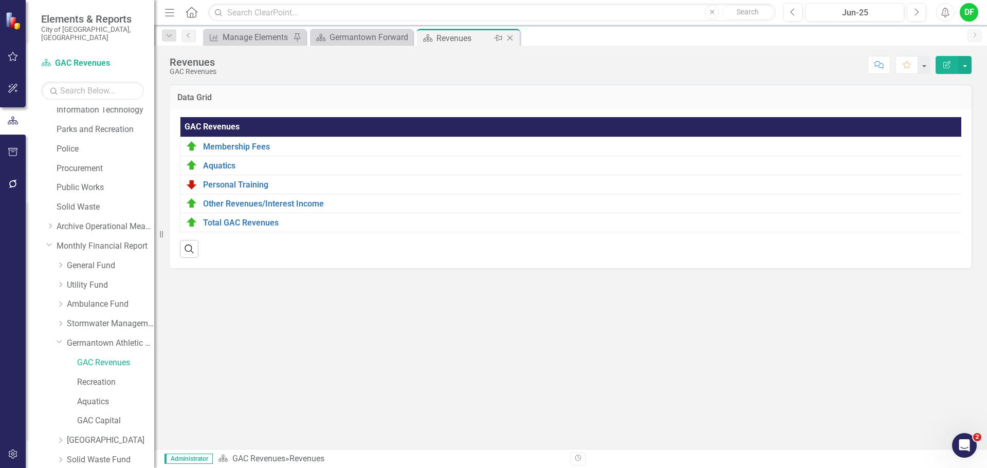
click at [516, 38] on div "Close" at bounding box center [510, 38] width 13 height 13
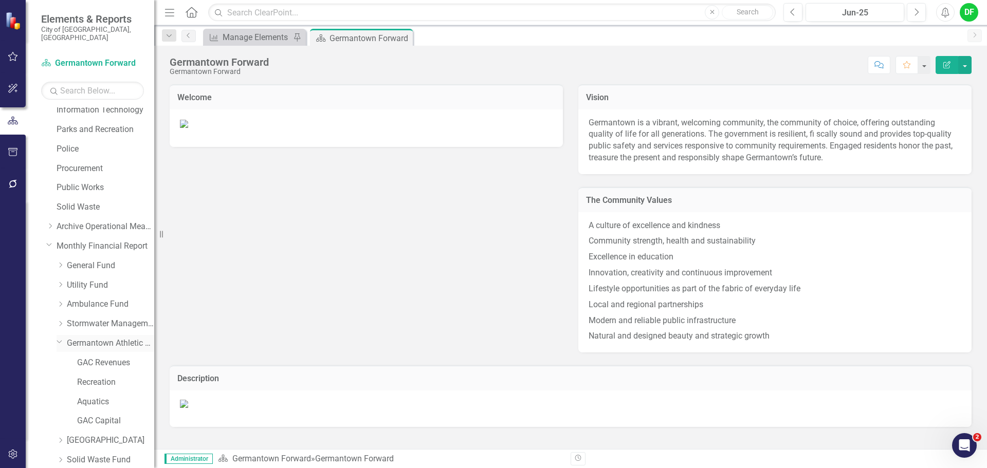
click at [61, 338] on icon "Dropdown" at bounding box center [60, 342] width 6 height 8
click at [59, 398] on icon "Dropdown" at bounding box center [61, 401] width 8 height 6
click at [95, 415] on link "Farm Park Revenues" at bounding box center [115, 421] width 77 height 12
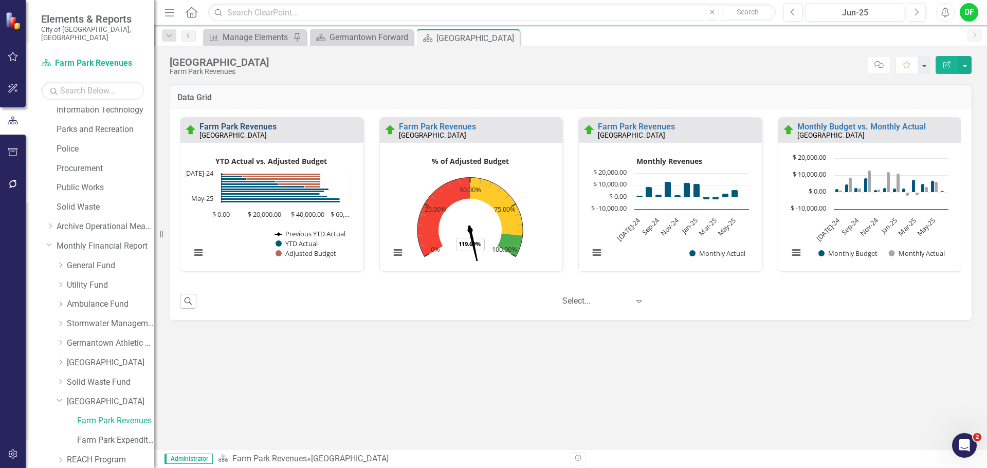
click at [259, 130] on link "Farm Park Revenues" at bounding box center [237, 127] width 77 height 10
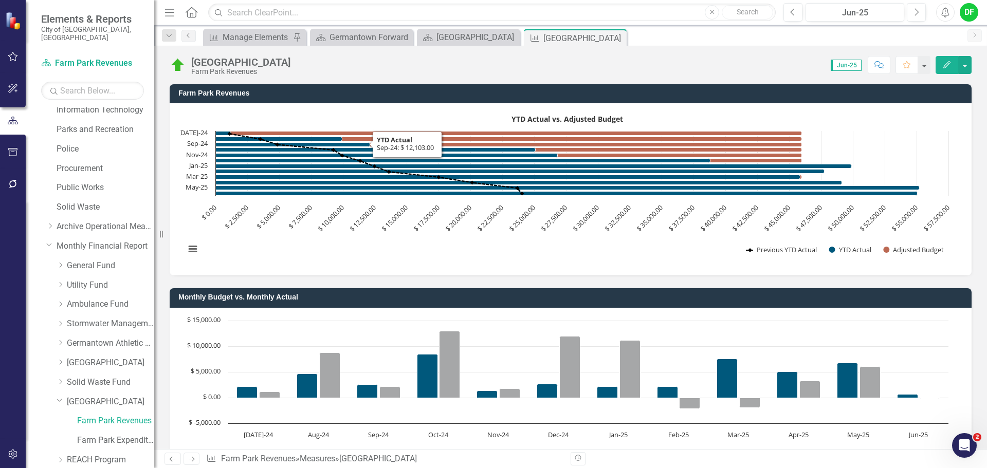
click at [361, 113] on rect "Interactive chart" at bounding box center [566, 188] width 773 height 154
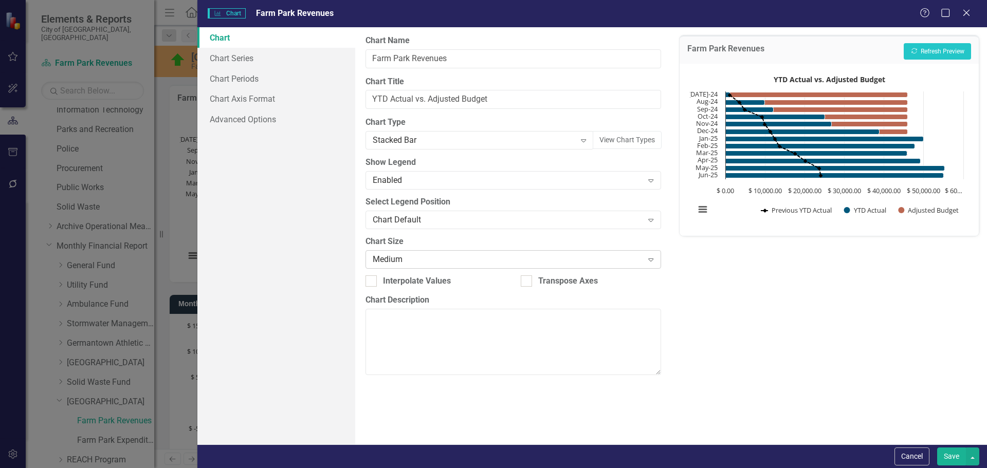
click at [416, 256] on div "Medium" at bounding box center [508, 259] width 270 height 12
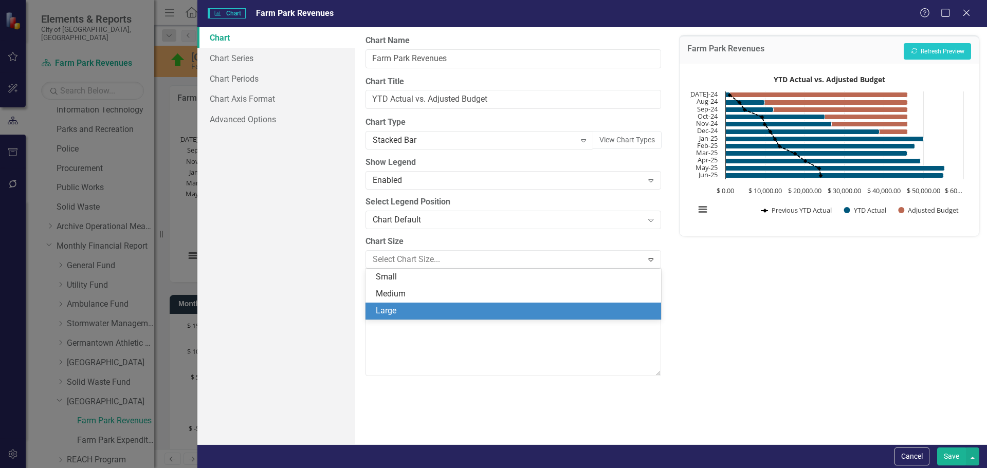
click at [418, 305] on div "Large" at bounding box center [515, 311] width 279 height 12
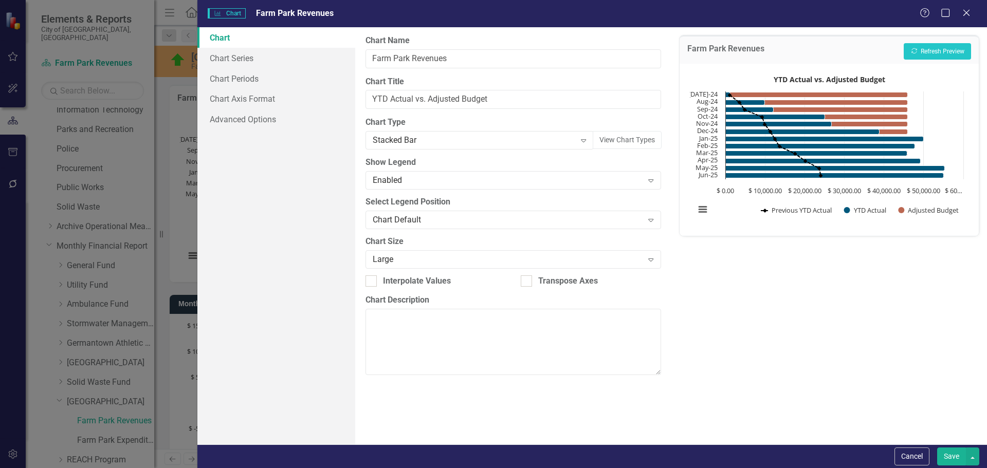
click at [938, 454] on button "Save" at bounding box center [951, 457] width 29 height 18
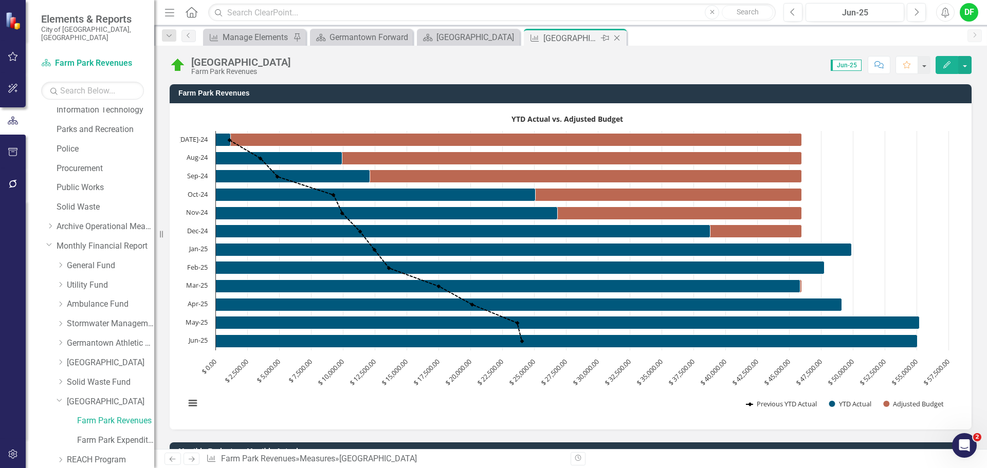
click at [615, 38] on icon "Close" at bounding box center [617, 38] width 10 height 8
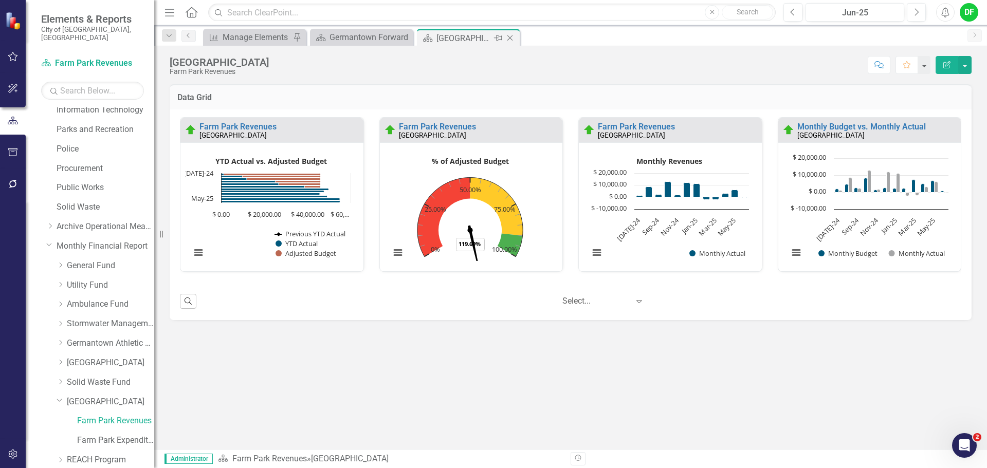
click at [512, 36] on icon "Close" at bounding box center [510, 38] width 10 height 8
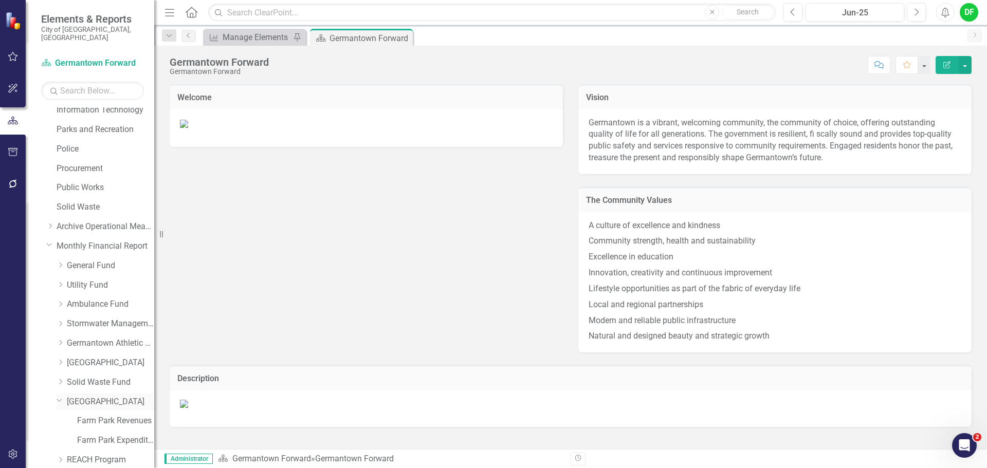
click at [61, 396] on icon "Dropdown" at bounding box center [60, 400] width 6 height 8
click at [60, 417] on div "Dropdown" at bounding box center [61, 421] width 8 height 9
click at [98, 435] on link "REACH Program Revenues" at bounding box center [115, 441] width 77 height 12
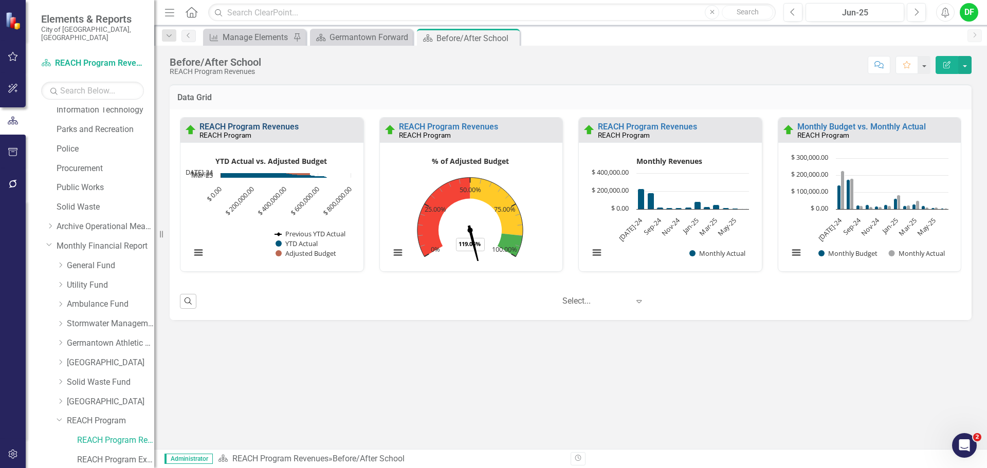
click at [261, 125] on link "REACH Program Revenues" at bounding box center [248, 127] width 99 height 10
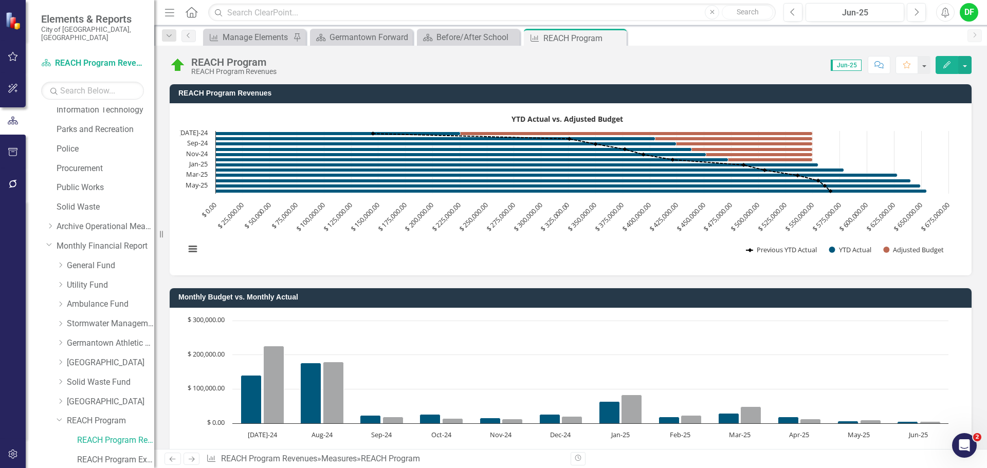
click at [335, 113] on rect "Interactive chart" at bounding box center [566, 188] width 773 height 154
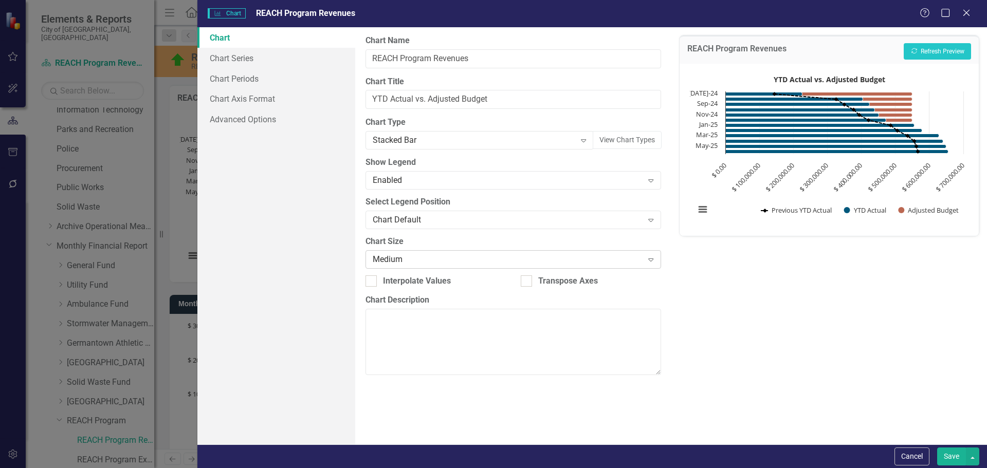
click at [401, 258] on div "Medium" at bounding box center [508, 259] width 270 height 12
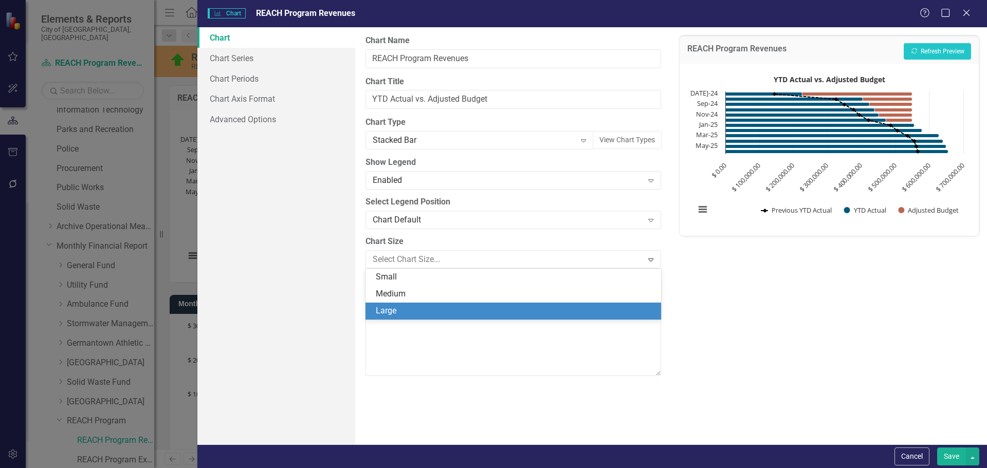
click at [397, 312] on div "Large" at bounding box center [515, 311] width 279 height 12
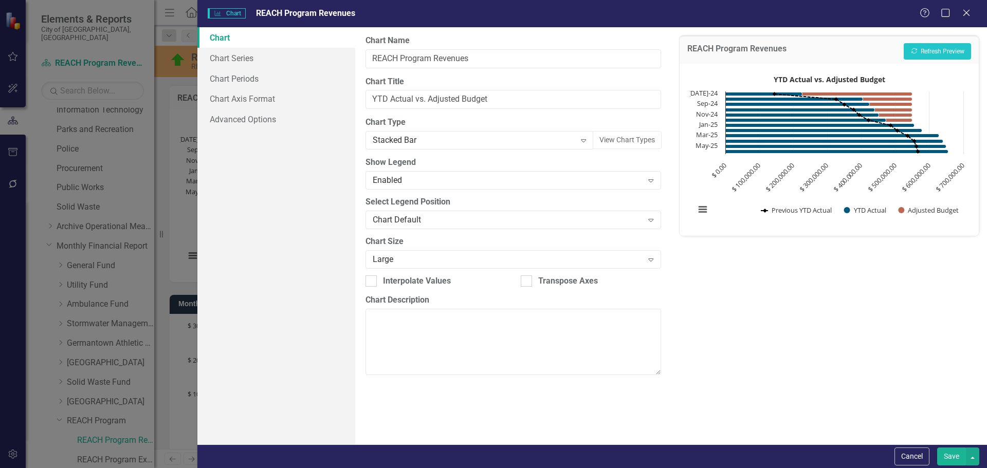
click at [945, 453] on button "Save" at bounding box center [951, 457] width 29 height 18
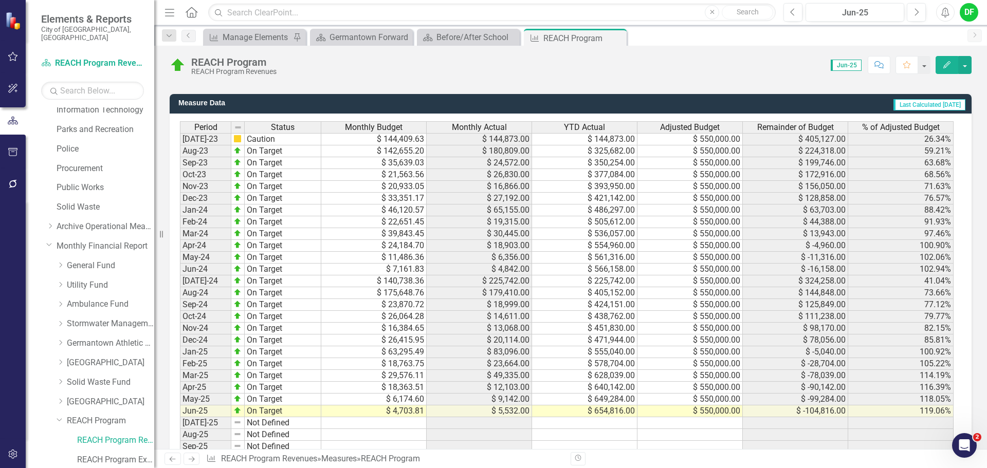
scroll to position [893, 0]
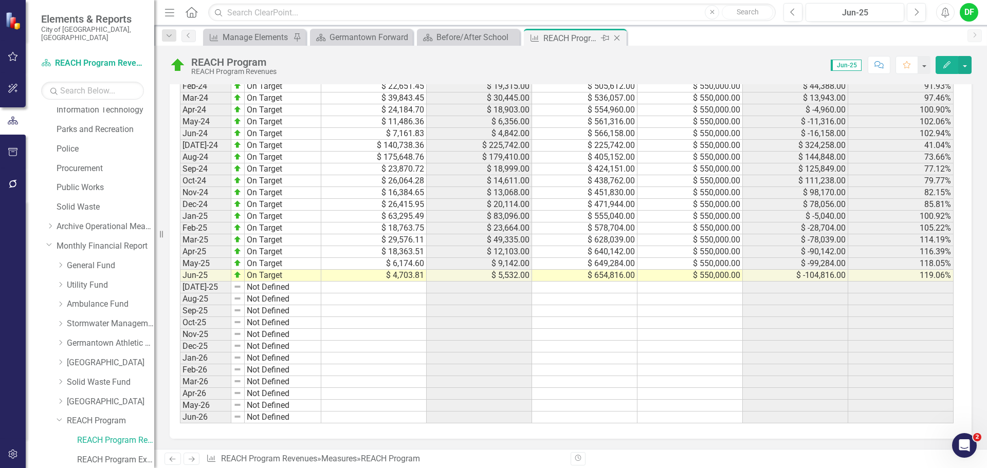
click at [616, 40] on icon "Close" at bounding box center [617, 38] width 10 height 8
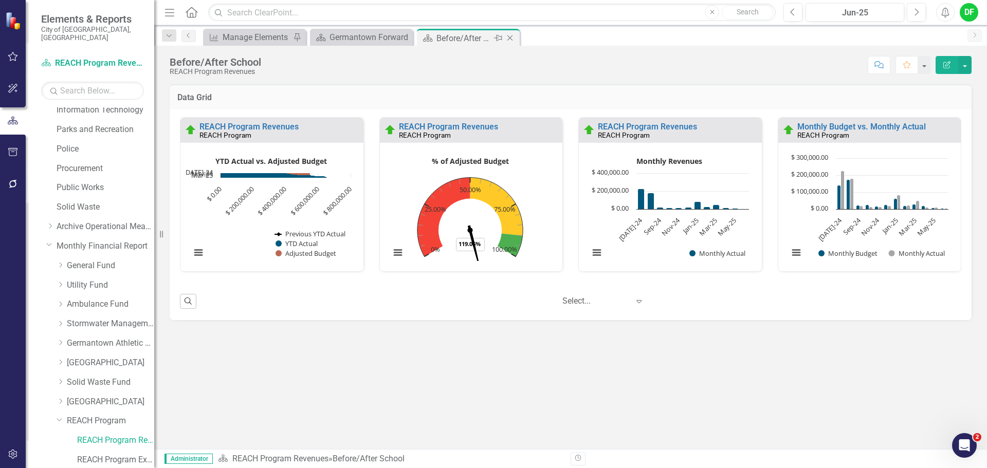
click at [509, 38] on icon at bounding box center [510, 38] width 6 height 6
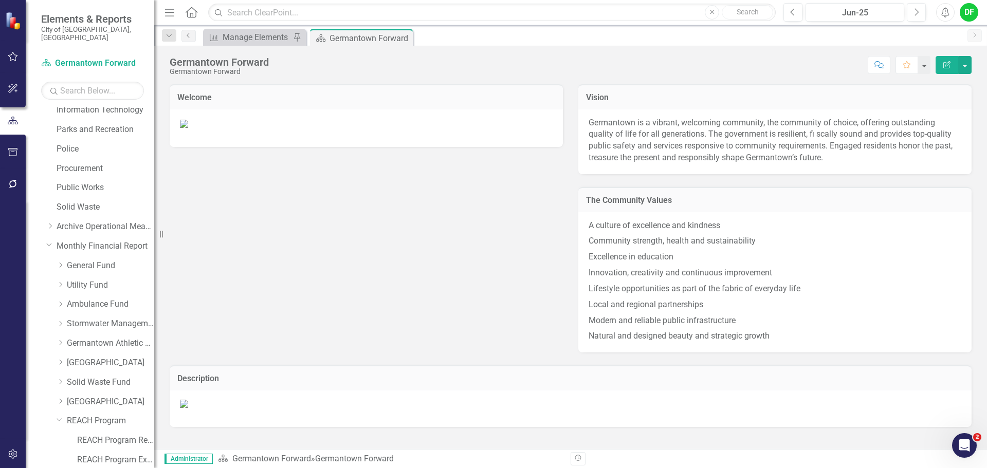
click at [16, 151] on icon "button" at bounding box center [13, 152] width 11 height 8
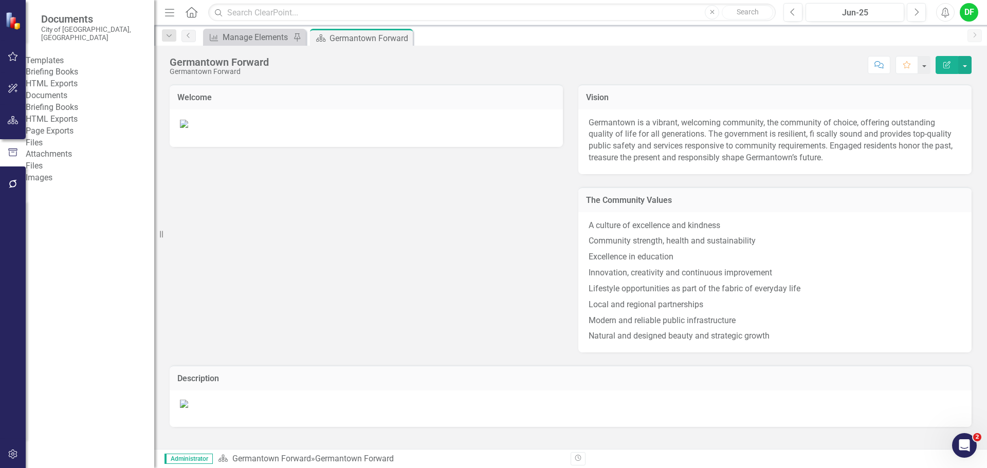
click at [65, 66] on div "Briefing Books" at bounding box center [90, 72] width 128 height 12
click at [79, 73] on link "Briefing Books" at bounding box center [90, 72] width 128 height 12
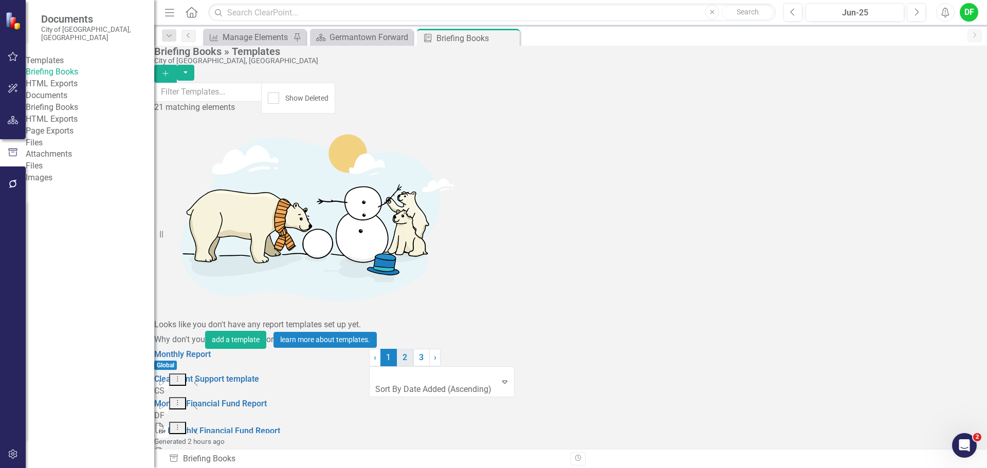
click at [413, 366] on link "2" at bounding box center [405, 357] width 16 height 17
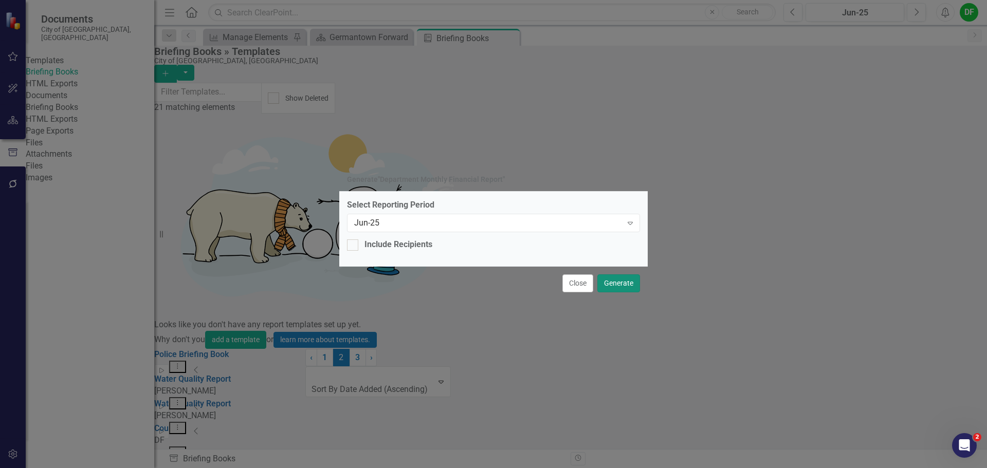
click at [615, 279] on button "Generate" at bounding box center [618, 283] width 43 height 18
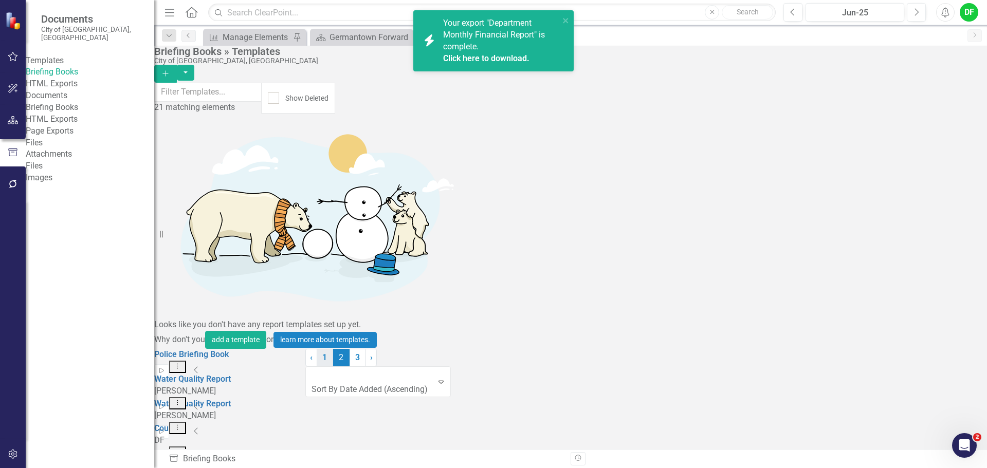
click at [333, 366] on link "1" at bounding box center [325, 357] width 16 height 17
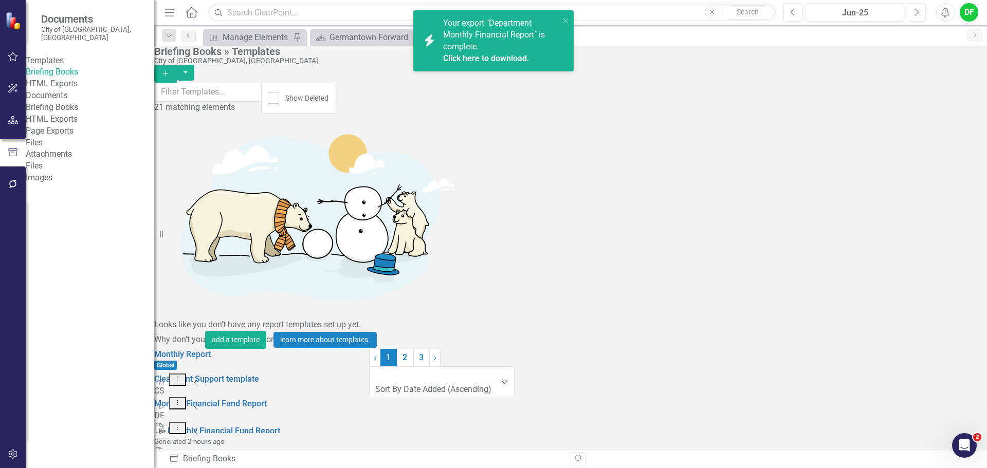
click at [165, 429] on icon "Start" at bounding box center [162, 432] width 8 height 6
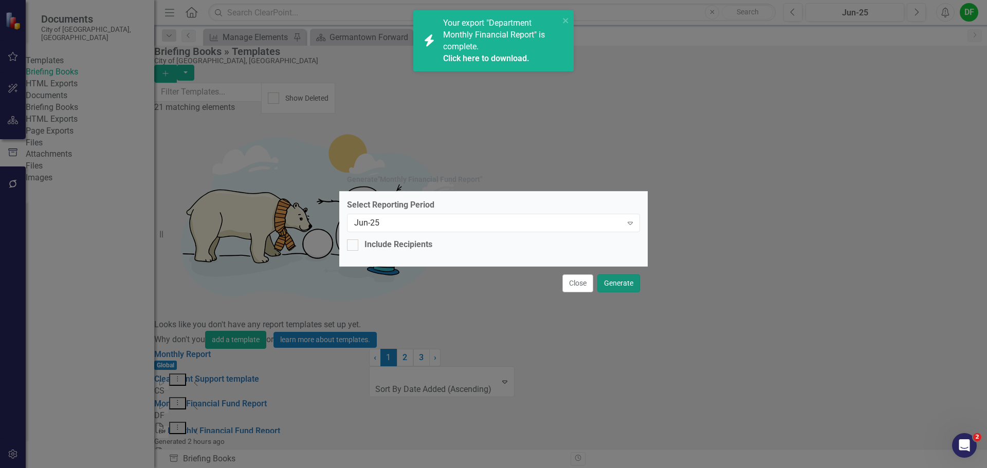
click at [625, 283] on button "Generate" at bounding box center [618, 283] width 43 height 18
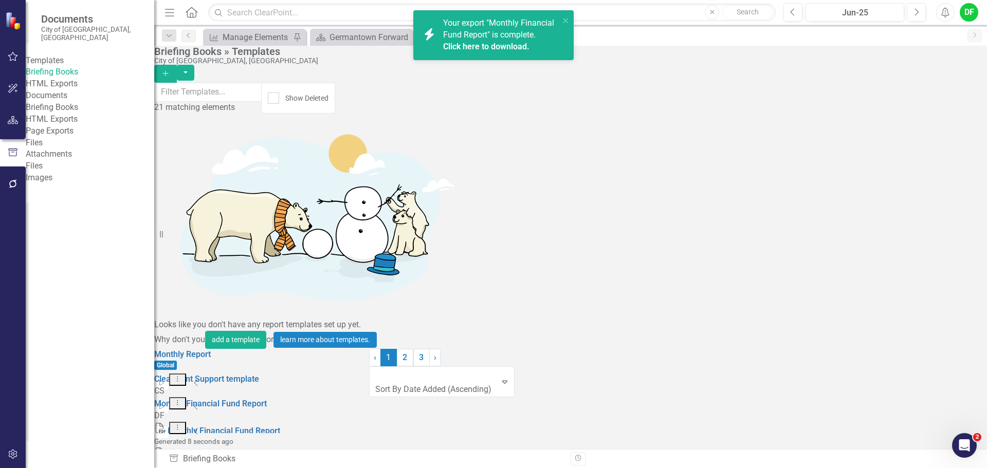
click at [505, 46] on link "Click here to download." at bounding box center [486, 47] width 86 height 10
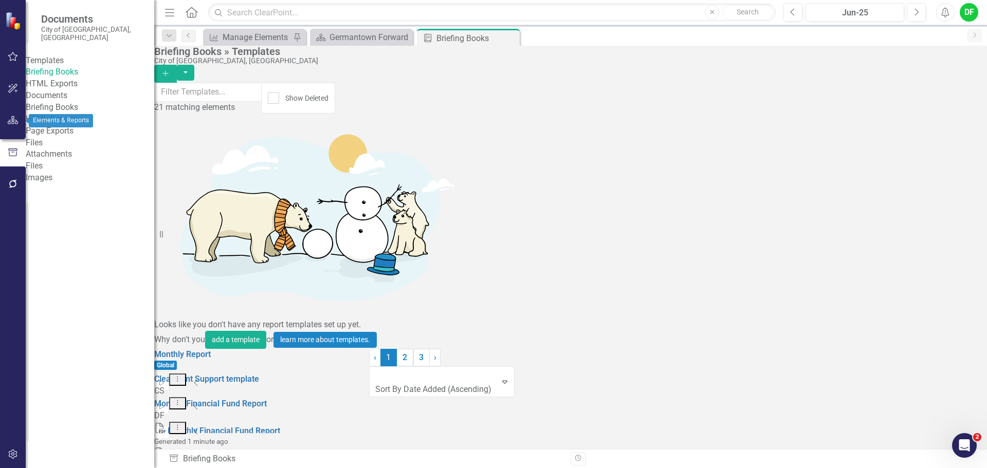
click at [16, 119] on icon "button" at bounding box center [13, 120] width 11 height 8
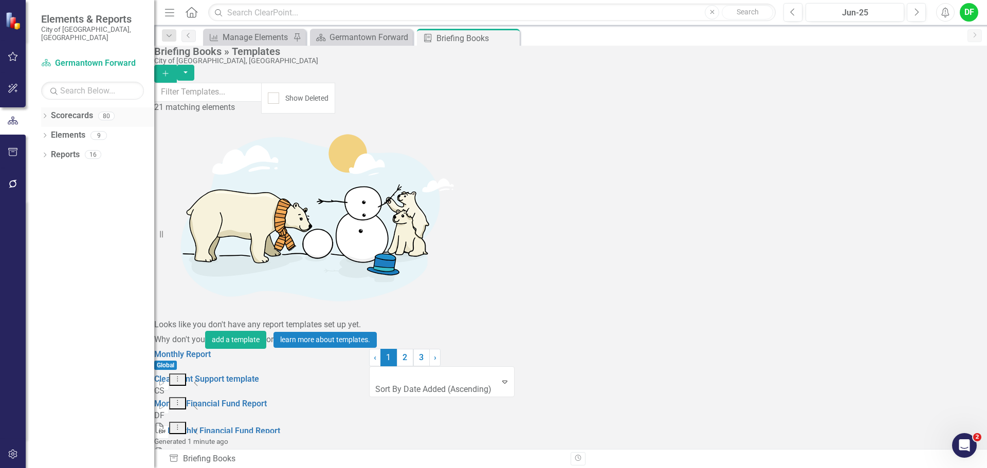
click at [43, 114] on icon "Dropdown" at bounding box center [44, 117] width 7 height 6
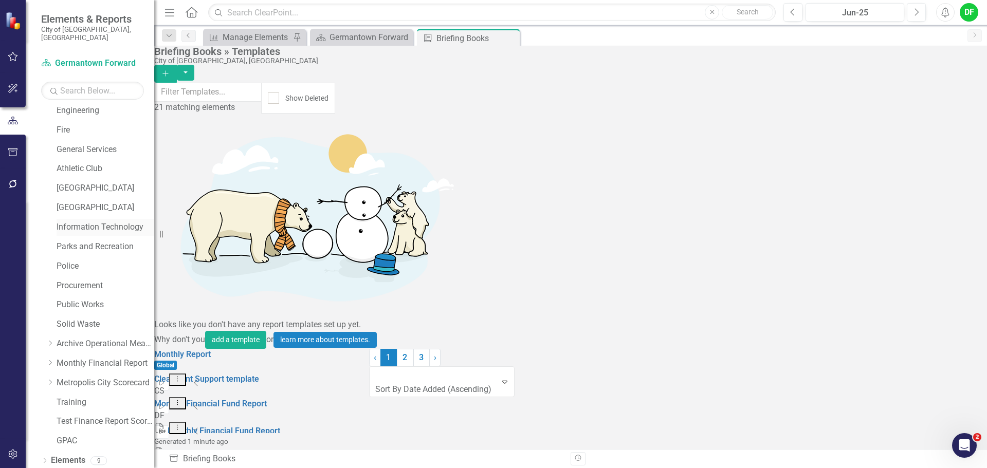
scroll to position [195, 0]
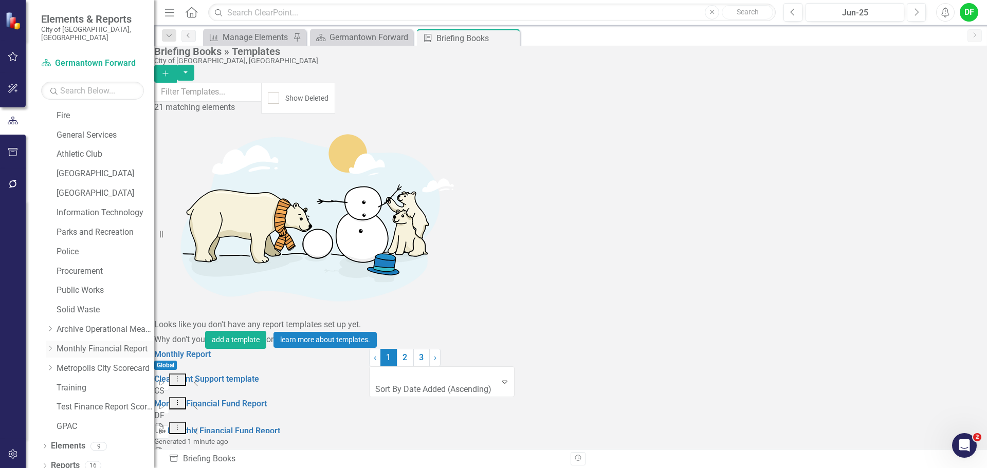
click at [49, 345] on icon "Dropdown" at bounding box center [50, 348] width 8 height 6
click at [77, 363] on link "General Fund" at bounding box center [110, 369] width 87 height 12
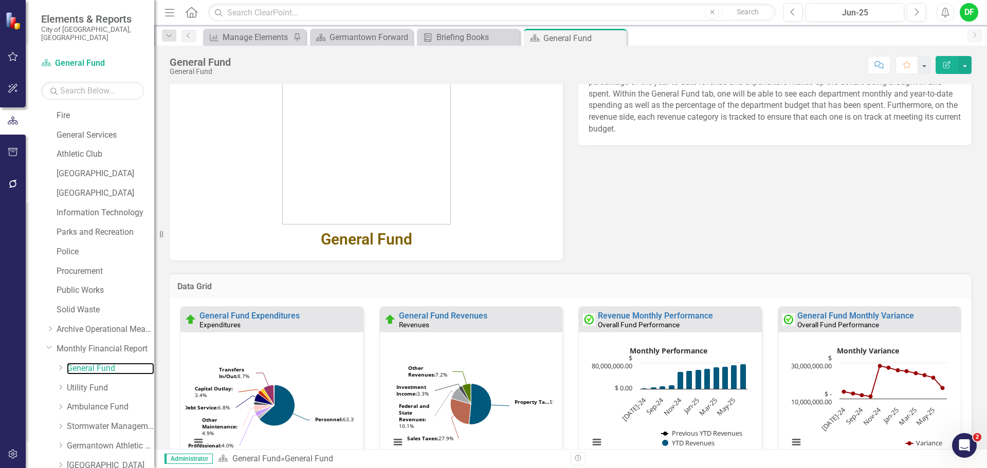
scroll to position [173, 0]
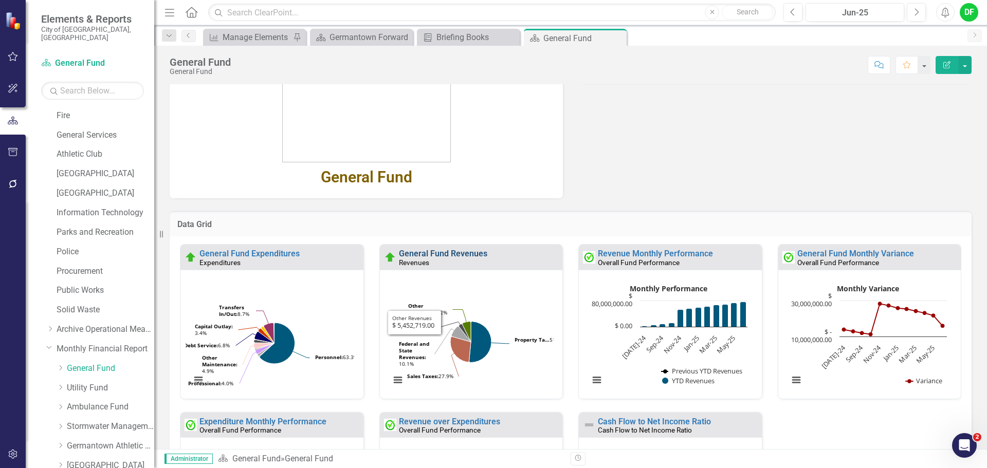
click at [438, 252] on link "General Fund Revenues" at bounding box center [443, 254] width 88 height 10
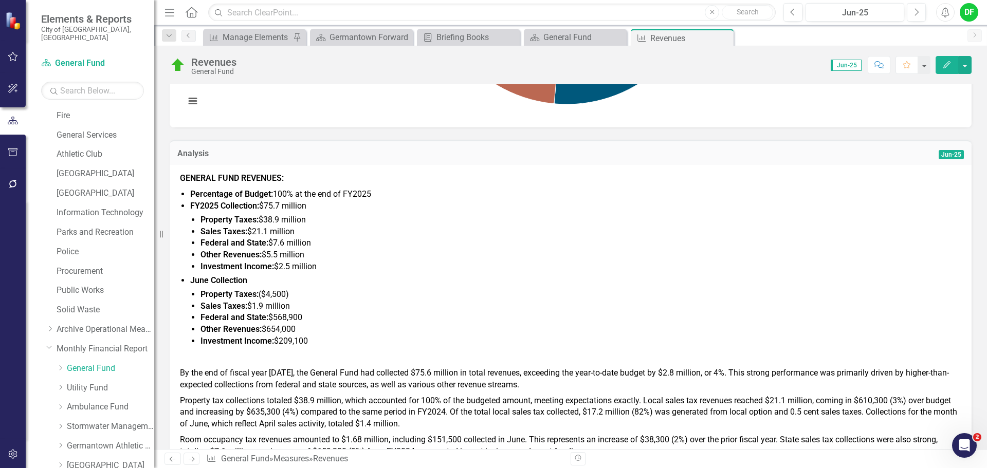
scroll to position [411, 0]
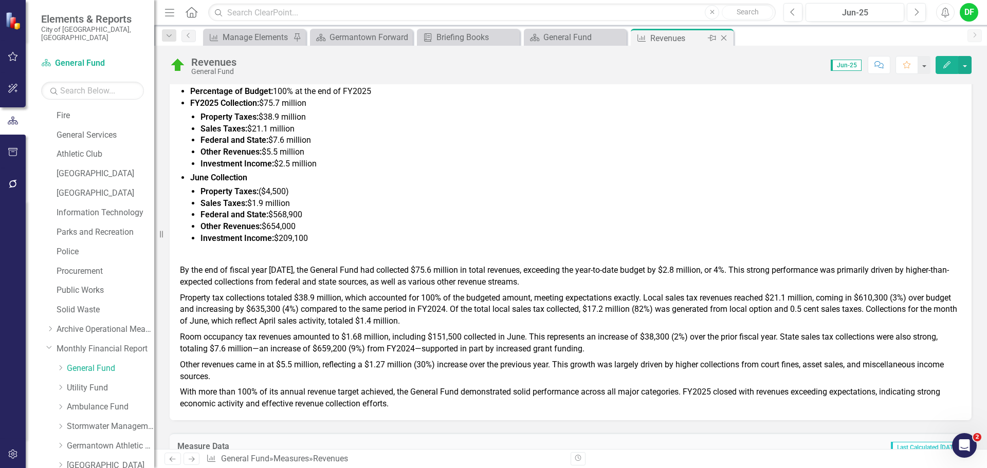
click at [724, 37] on icon "Close" at bounding box center [723, 38] width 10 height 8
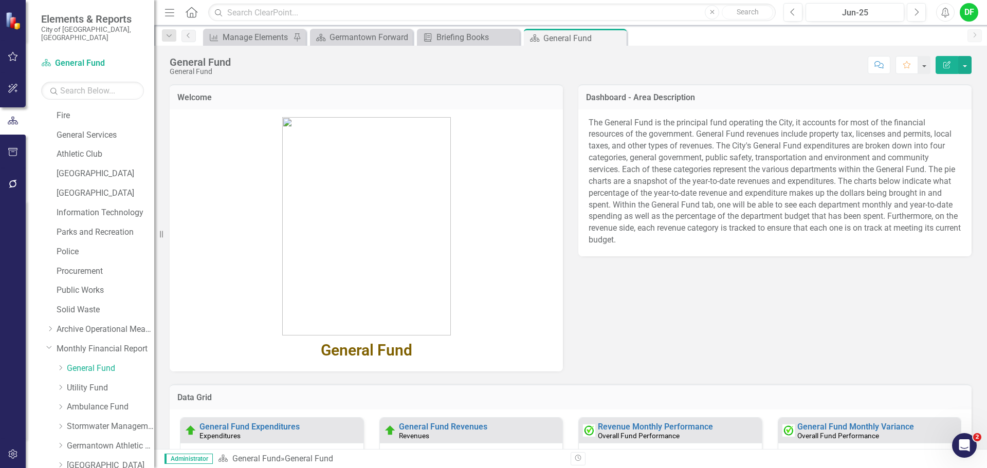
click at [268, 422] on div "General Fund Expenditures Expenditures" at bounding box center [271, 430] width 183 height 25
click at [268, 429] on link "General Fund Expenditures" at bounding box center [249, 427] width 100 height 10
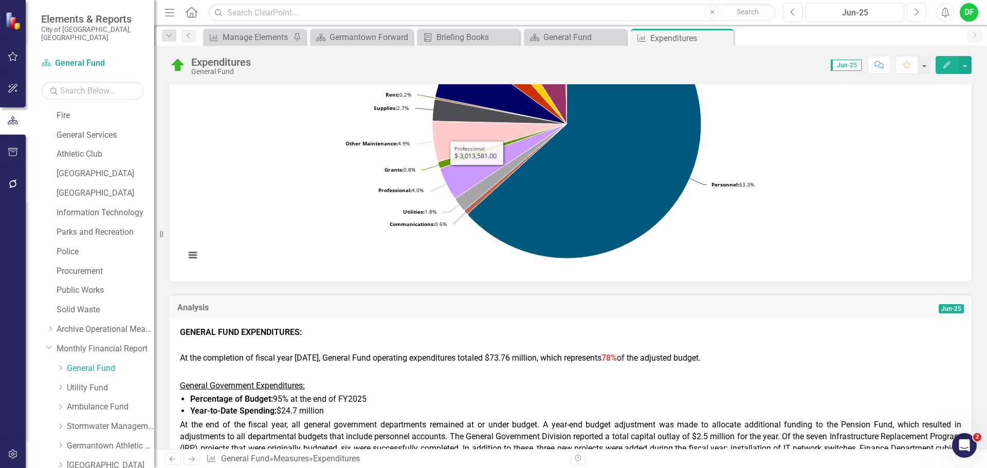
scroll to position [206, 0]
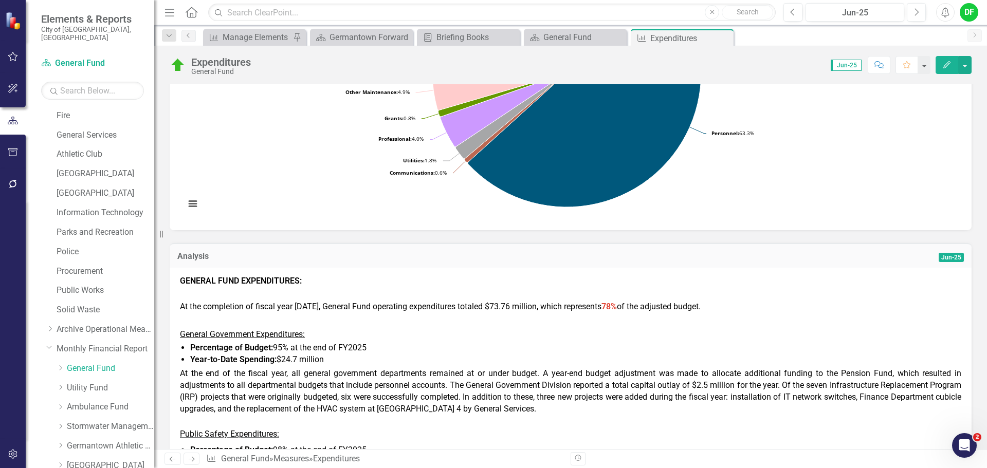
click at [610, 307] on span "78%" at bounding box center [608, 307] width 15 height 10
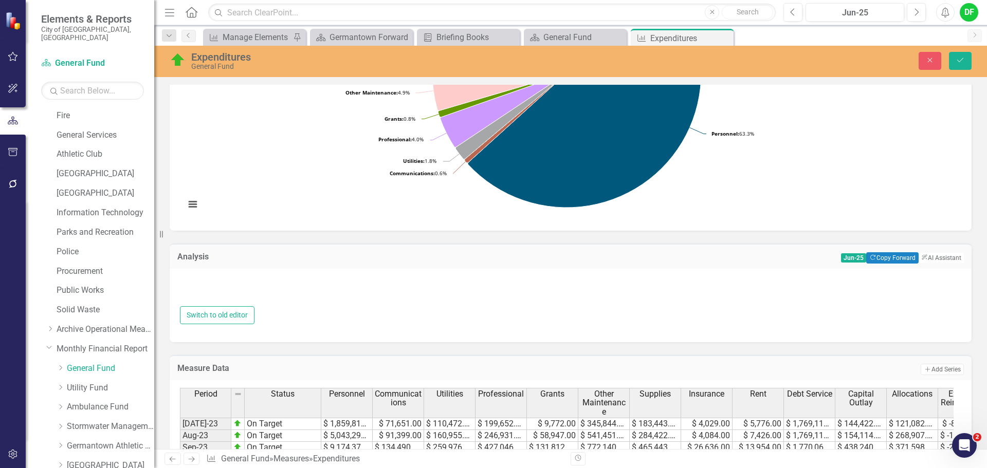
type textarea "<p style="text-align: justify;"><strong><span style="color: #000000;">GENERAL F…"
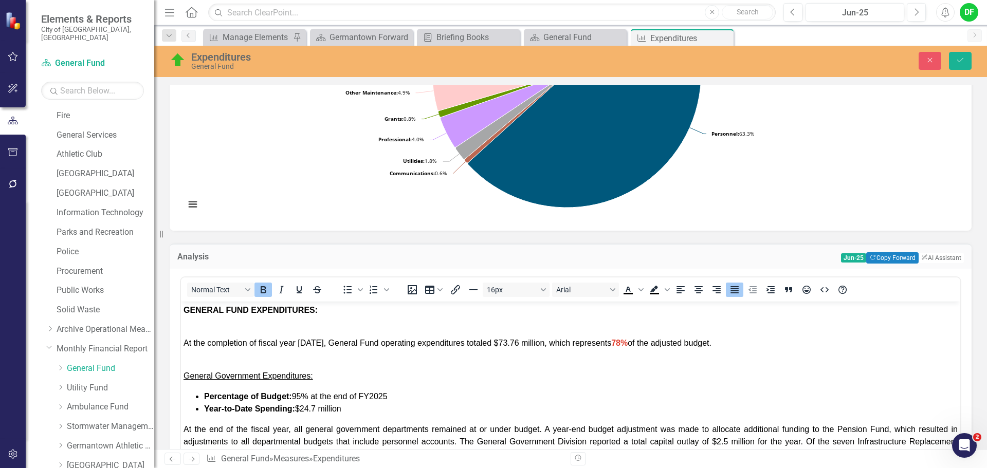
scroll to position [0, 0]
click at [619, 343] on span "78%" at bounding box center [619, 342] width 16 height 9
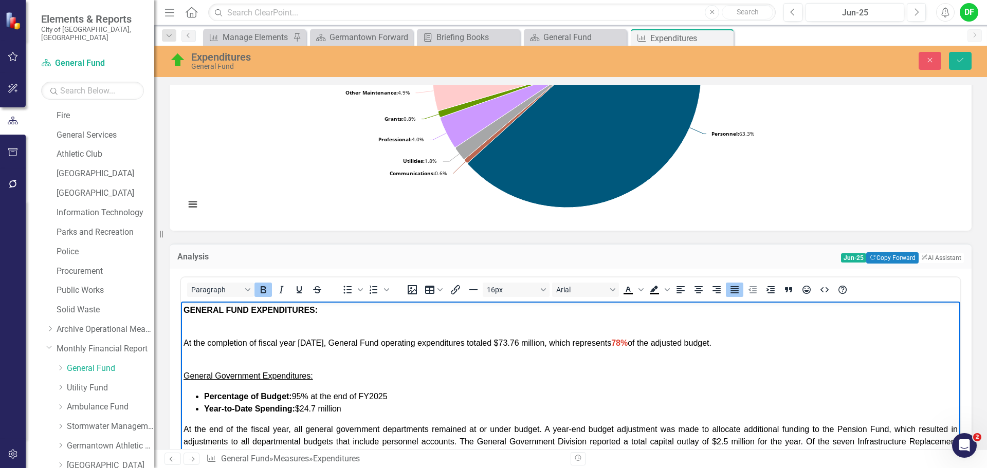
click at [614, 341] on span "78%" at bounding box center [619, 342] width 16 height 9
drag, startPoint x: 624, startPoint y: 340, endPoint x: 614, endPoint y: 343, distance: 11.2
click at [614, 343] on span "At the completion of fiscal year 2025, General Fund operating expenditures tota…" at bounding box center [448, 342] width 530 height 9
click at [264, 296] on icon "Bold" at bounding box center [263, 290] width 12 height 12
click at [628, 292] on icon "Text color Black" at bounding box center [627, 289] width 5 height 5
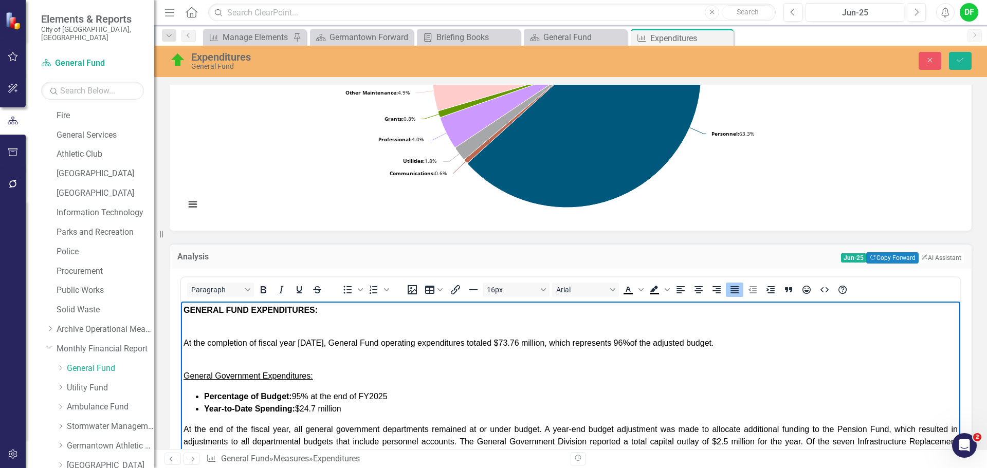
click at [655, 342] on span "At the completion of fiscal year 2025, General Fund operating expenditures tota…" at bounding box center [448, 342] width 530 height 9
click at [965, 66] on button "Save" at bounding box center [960, 61] width 23 height 18
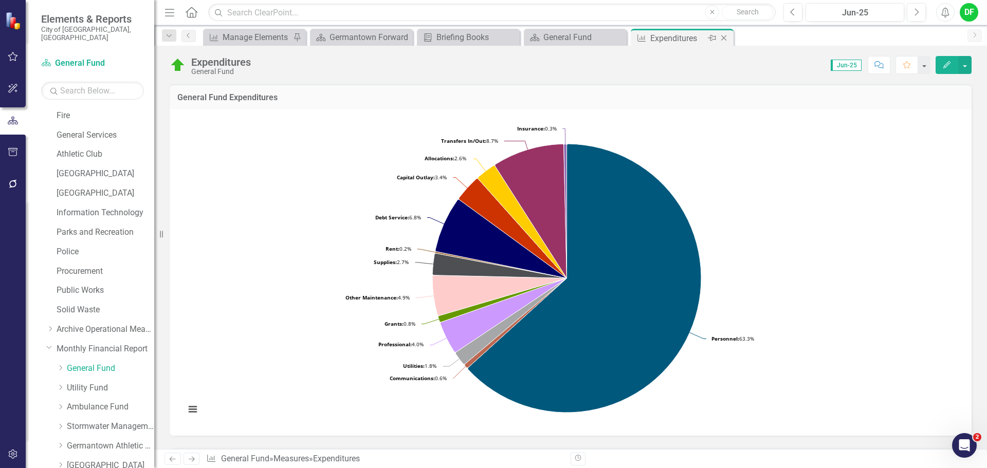
click at [724, 40] on icon "Close" at bounding box center [723, 38] width 10 height 8
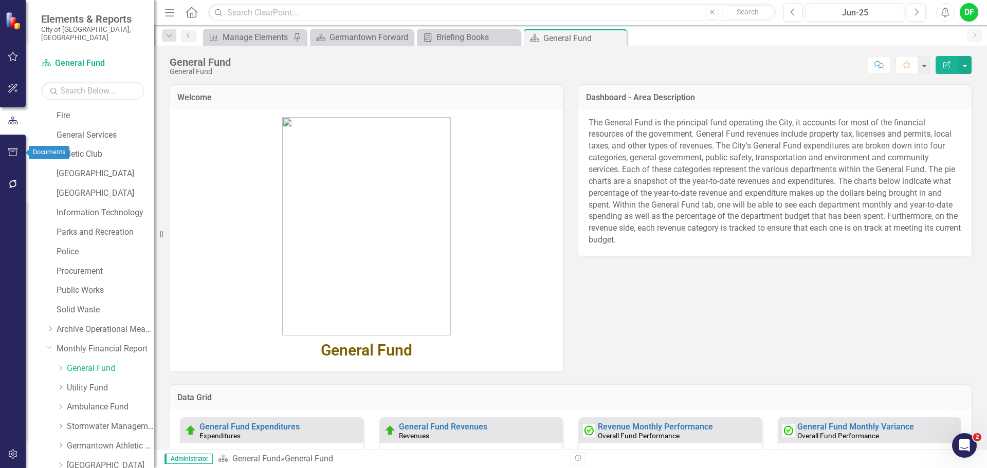
click at [16, 149] on icon "button" at bounding box center [12, 152] width 9 height 8
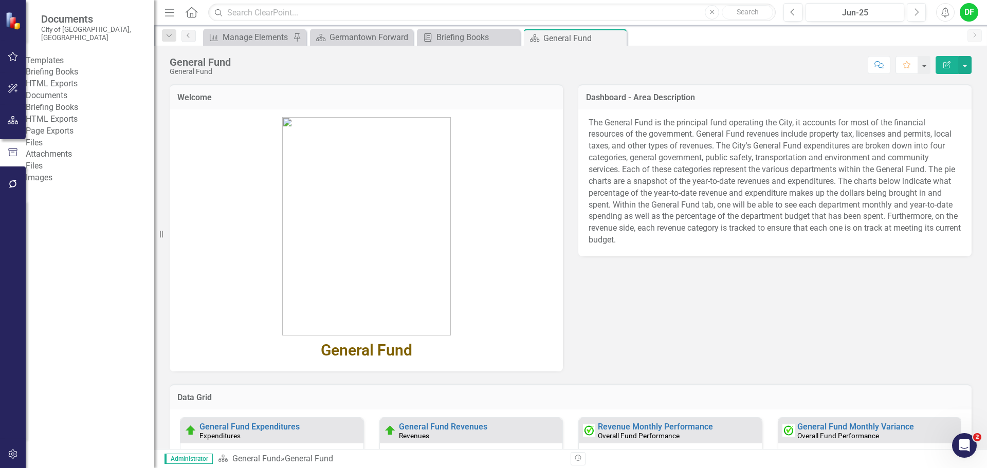
click at [60, 71] on link "Briefing Books" at bounding box center [90, 72] width 128 height 12
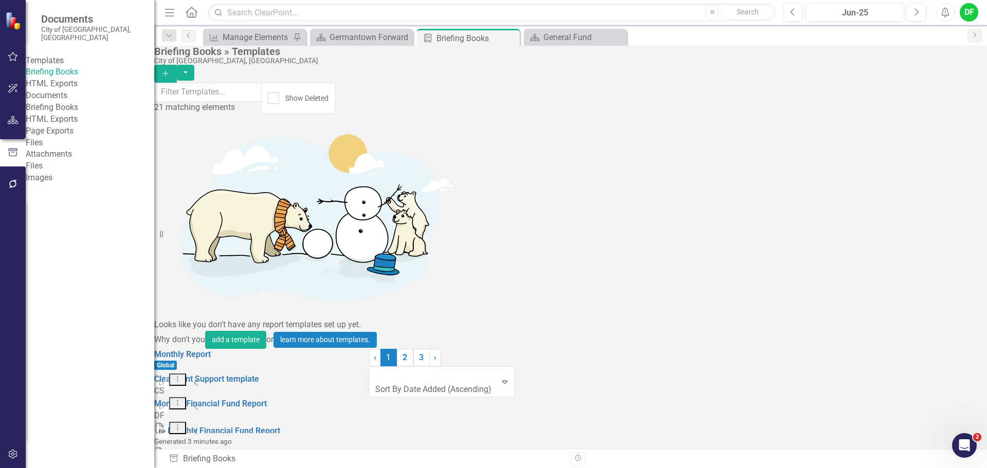
click at [165, 429] on icon "Start" at bounding box center [162, 432] width 8 height 6
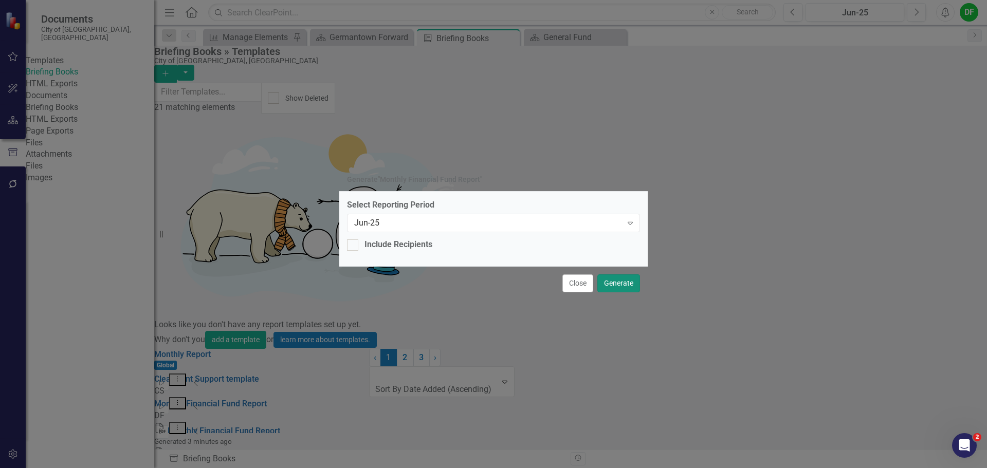
click at [618, 280] on button "Generate" at bounding box center [618, 283] width 43 height 18
